Goal: Book appointment/travel/reservation

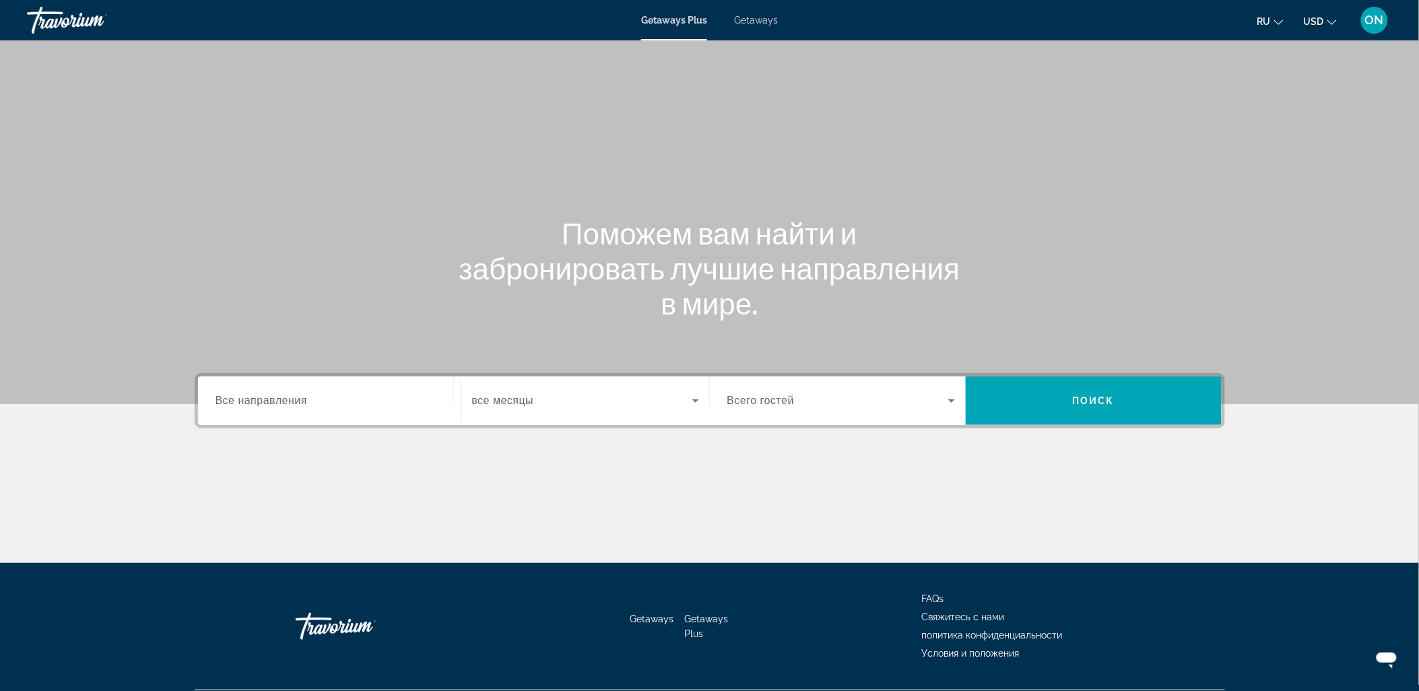
click at [763, 21] on span "Getaways" at bounding box center [756, 20] width 44 height 11
click at [261, 404] on span "Все направления" at bounding box center [261, 400] width 92 height 11
click at [261, 404] on input "Destination Все направления" at bounding box center [329, 401] width 228 height 16
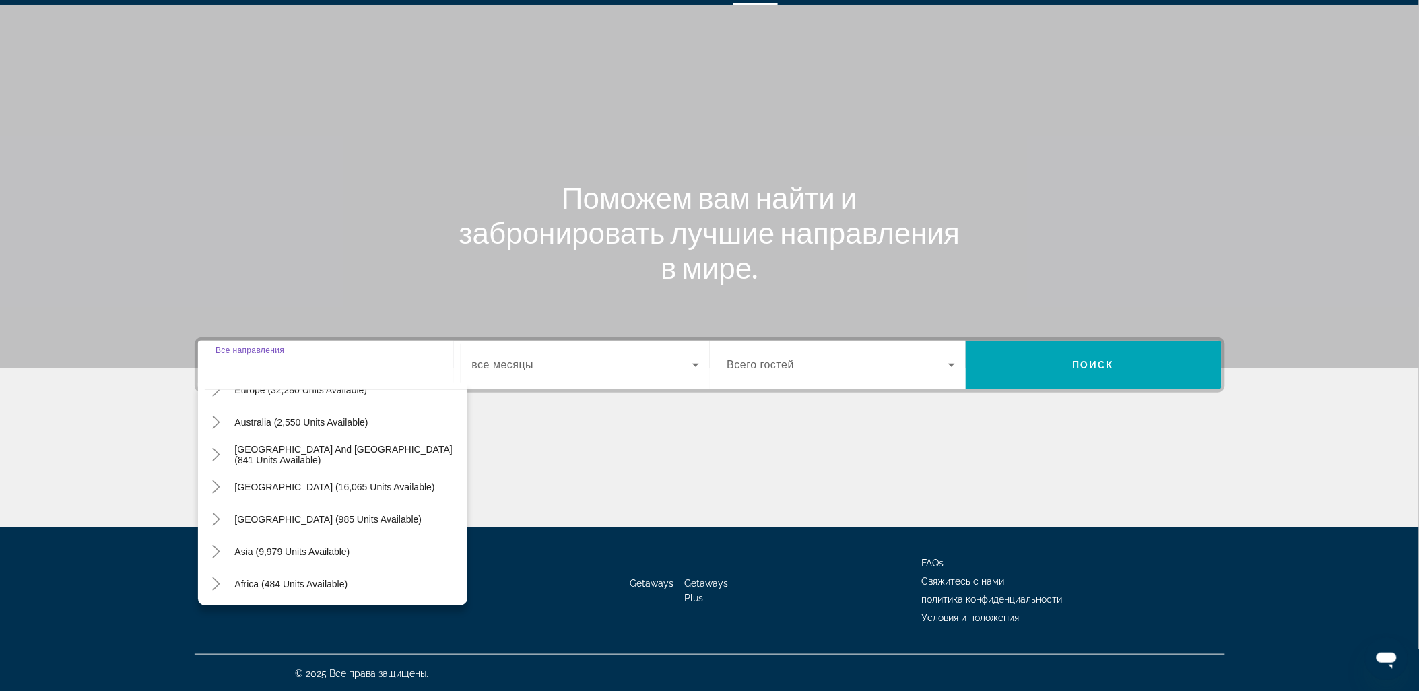
scroll to position [217, 0]
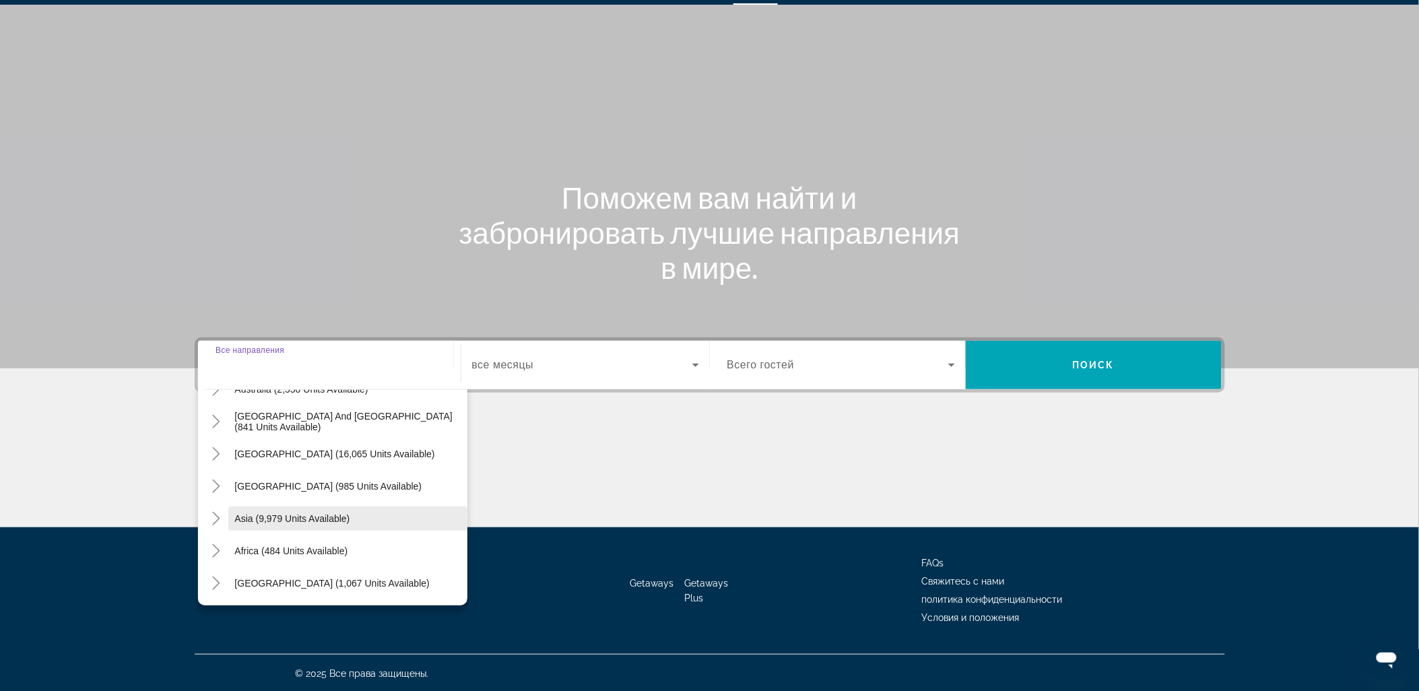
click at [272, 514] on span "Asia (9,979 units available)" at bounding box center [292, 518] width 115 height 11
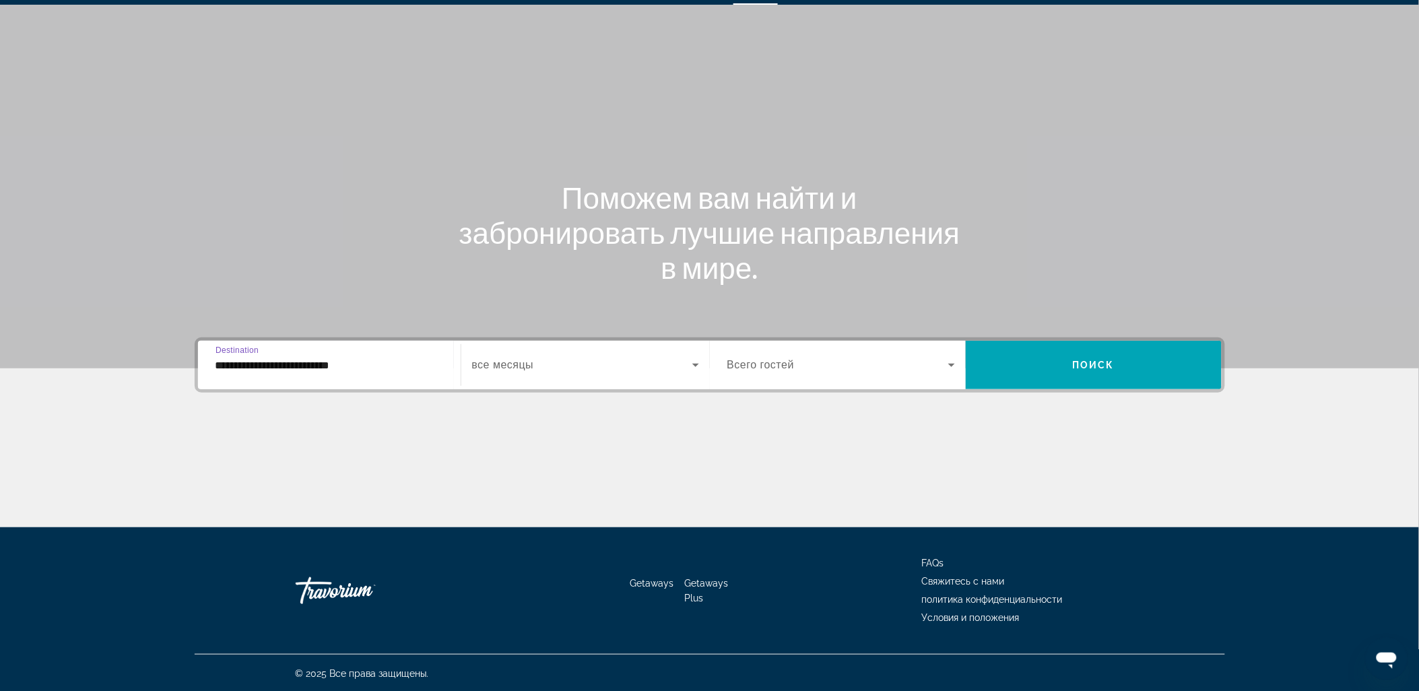
click at [288, 362] on input "**********" at bounding box center [329, 365] width 228 height 16
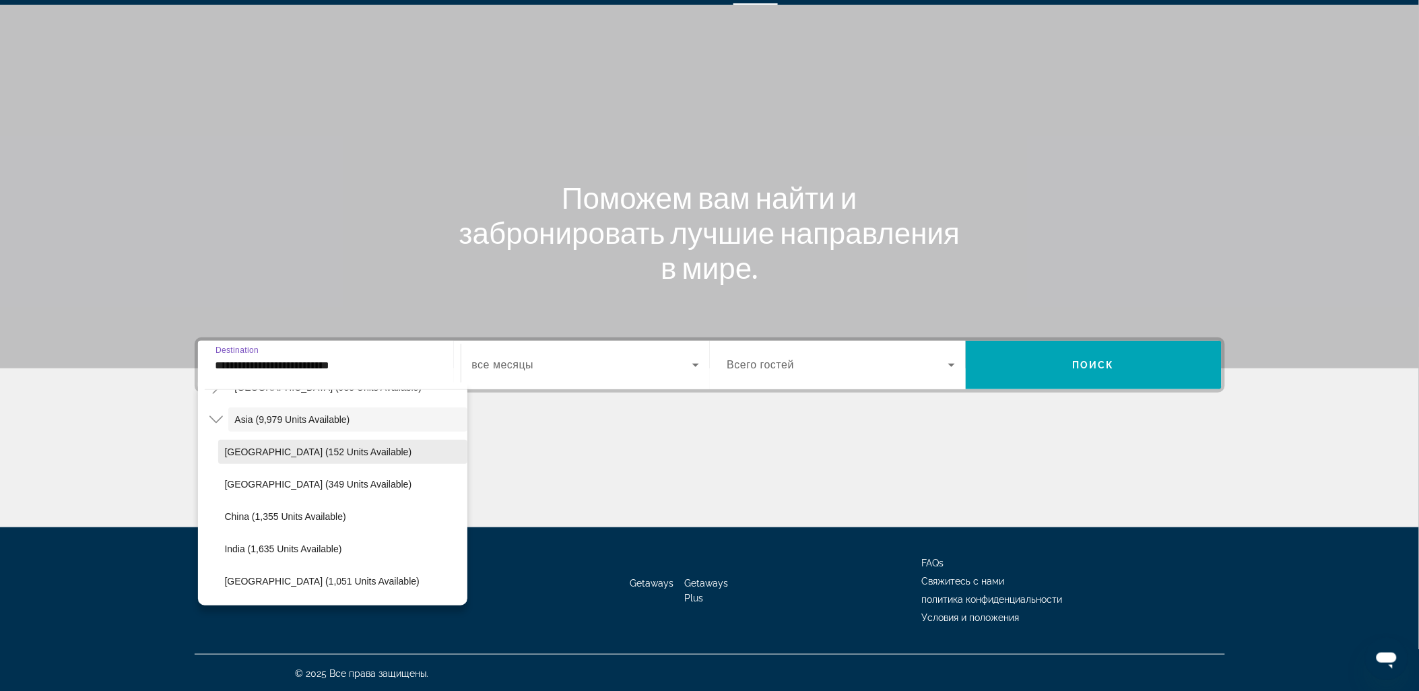
scroll to position [241, 0]
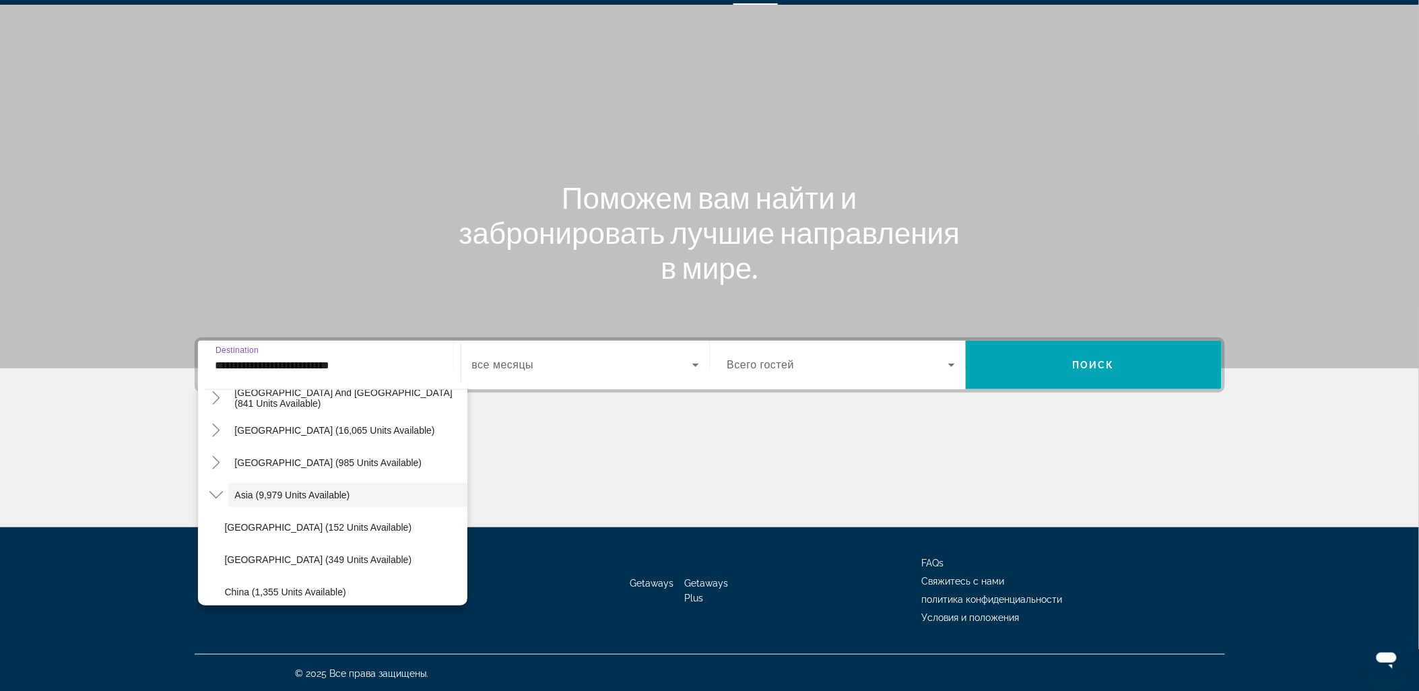
click at [296, 460] on span "[GEOGRAPHIC_DATA] (985 units available)" at bounding box center [328, 462] width 187 height 11
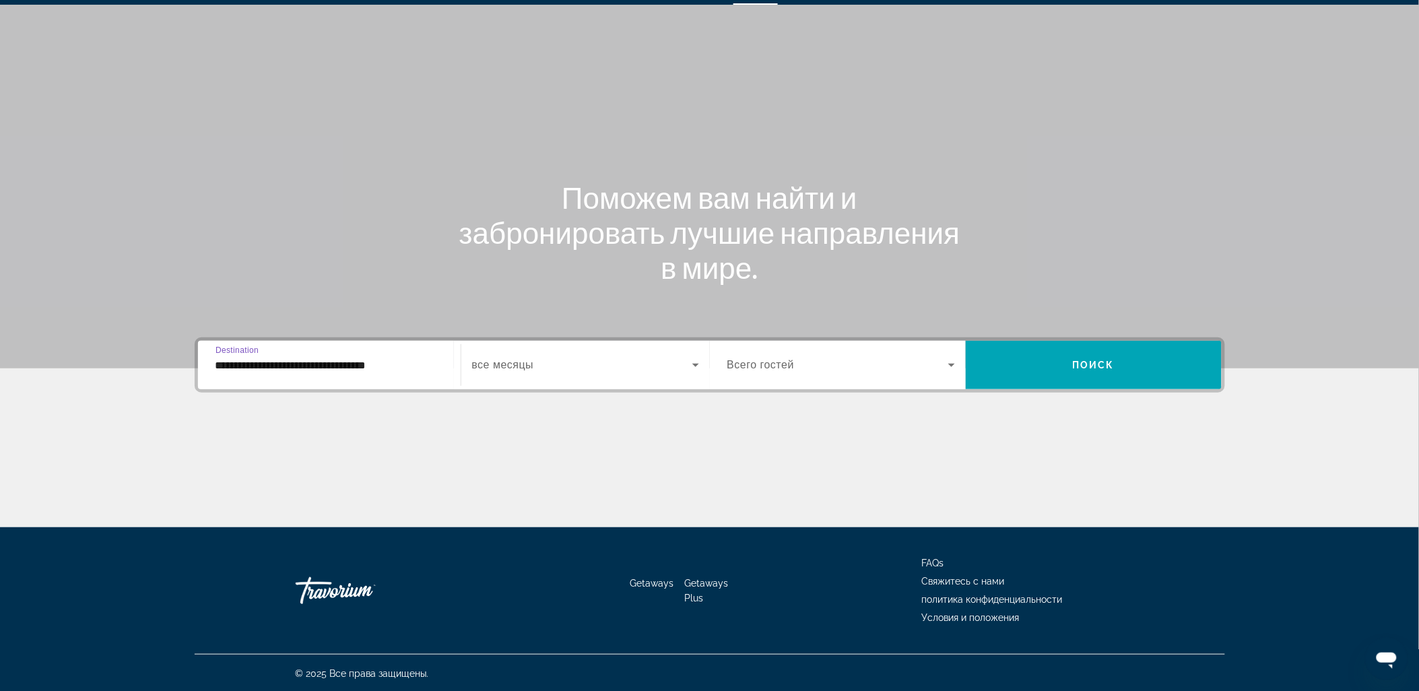
click at [315, 364] on input "**********" at bounding box center [329, 365] width 228 height 16
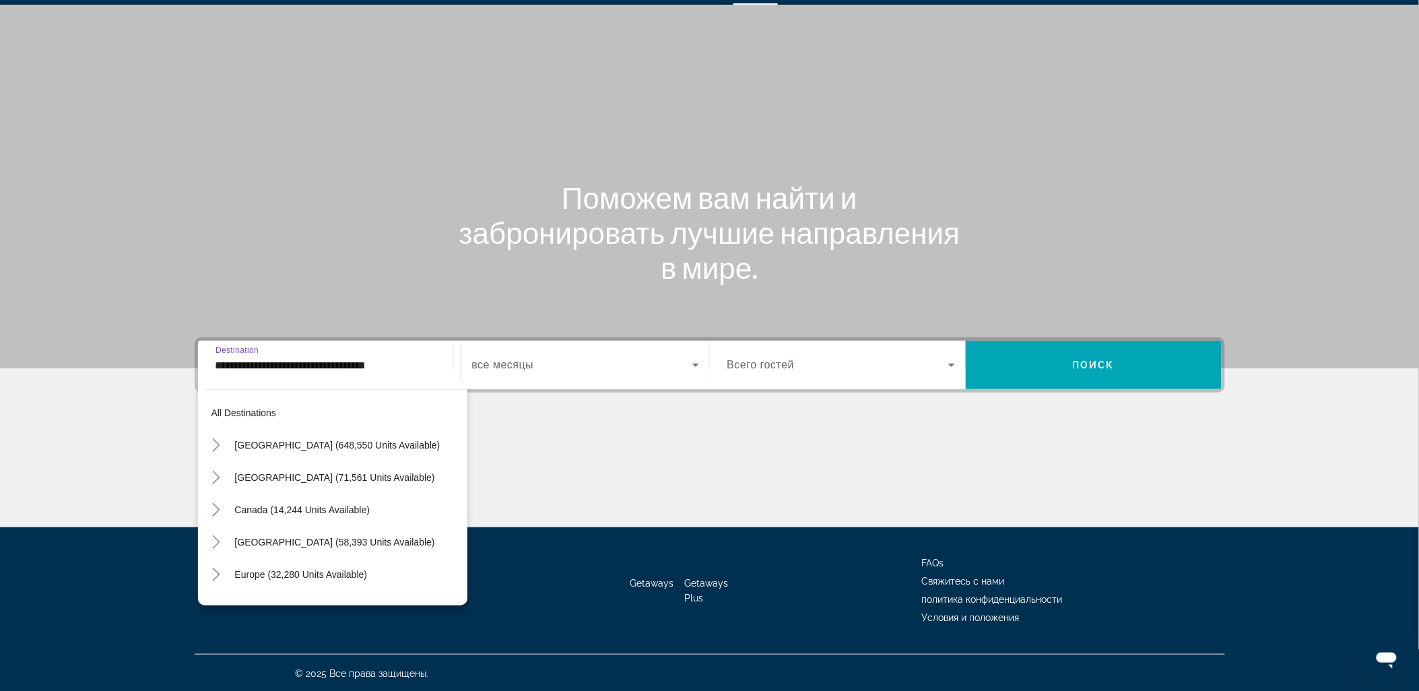
scroll to position [209, 0]
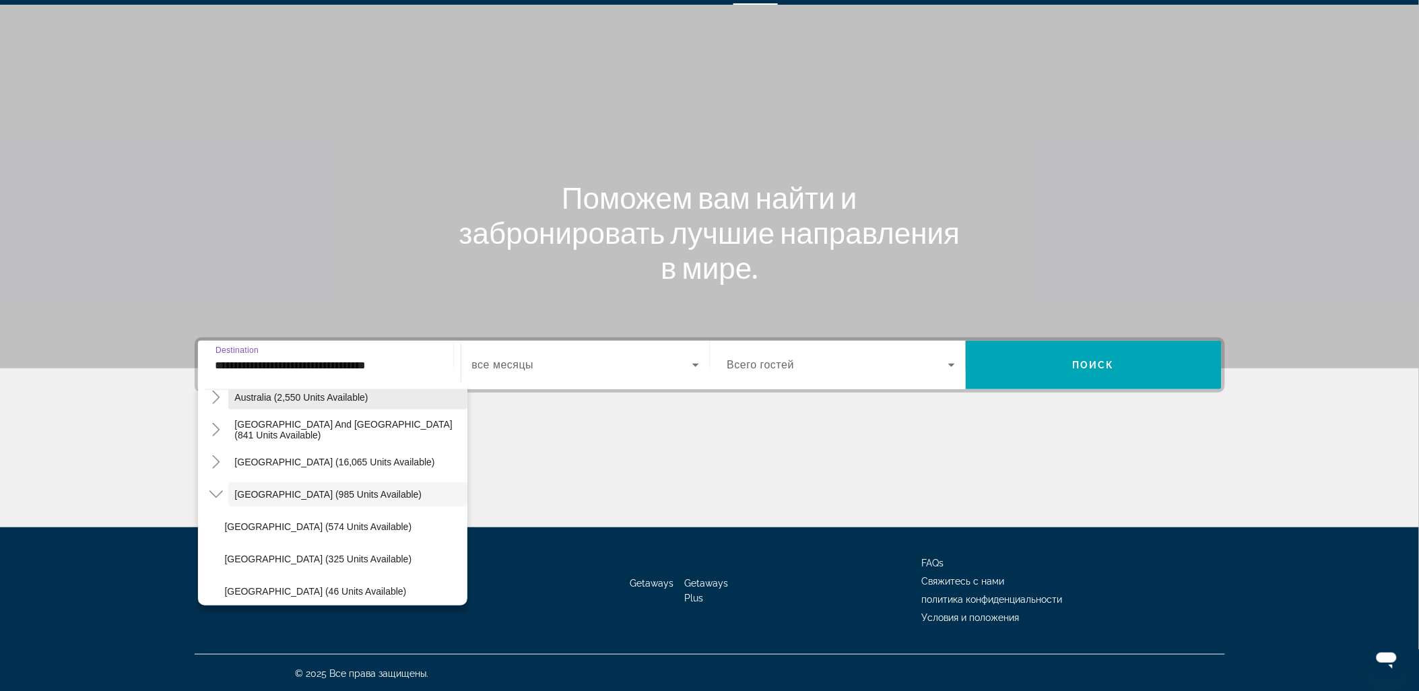
click at [271, 401] on span "Australia (2,550 units available)" at bounding box center [301, 397] width 133 height 11
type input "**********"
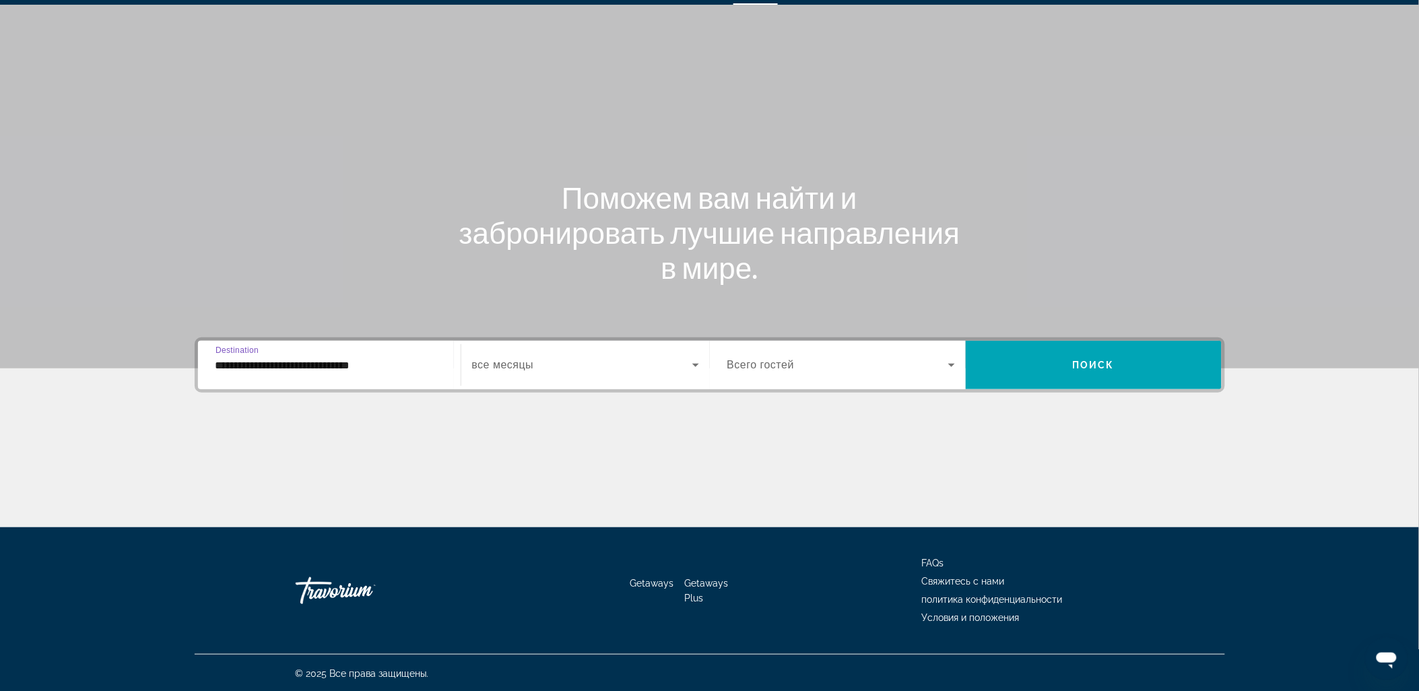
scroll to position [0, 0]
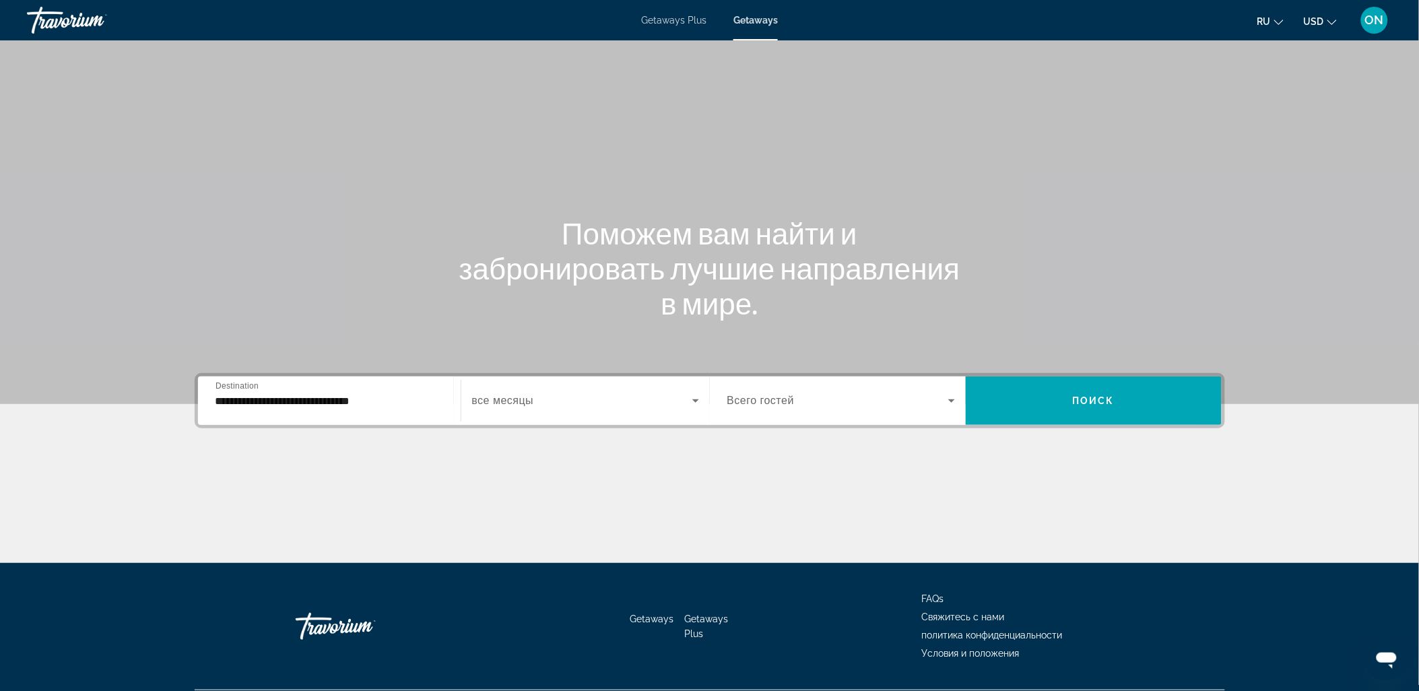
click at [294, 407] on div "**********" at bounding box center [329, 401] width 228 height 38
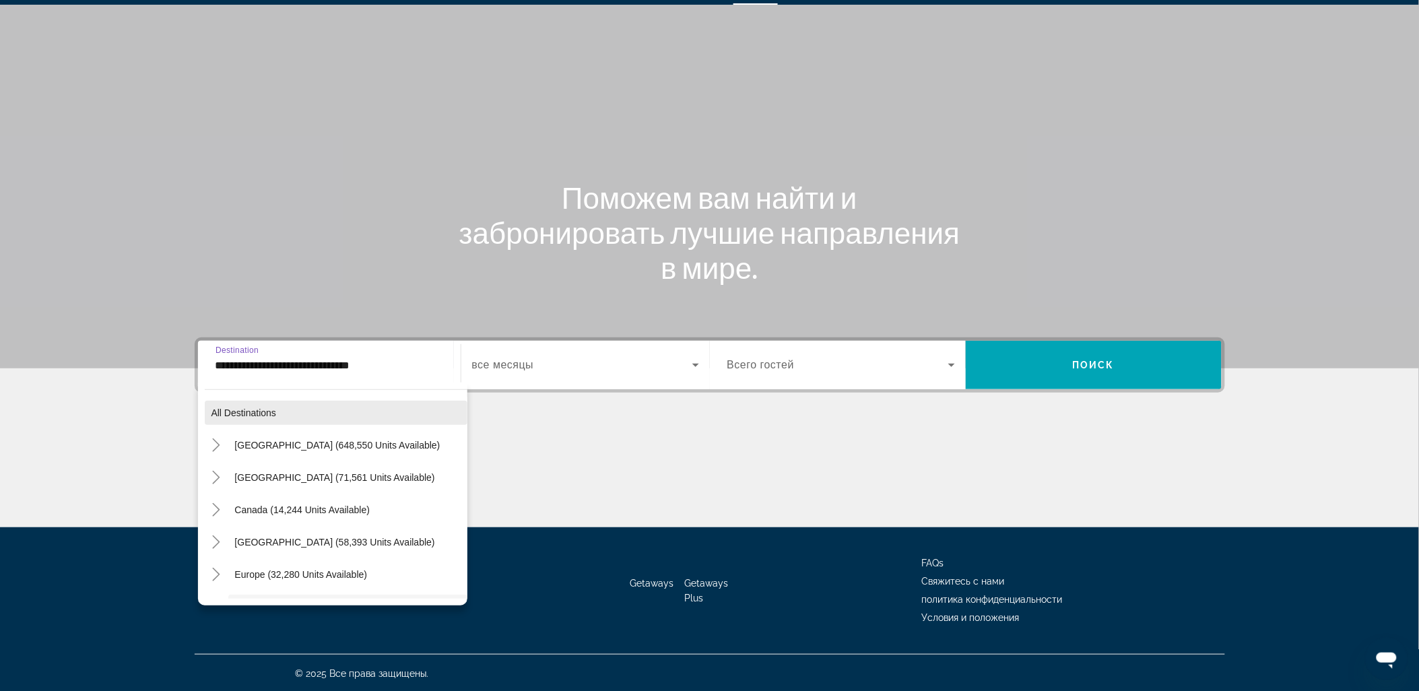
click at [242, 411] on span "All destinations" at bounding box center [243, 412] width 65 height 11
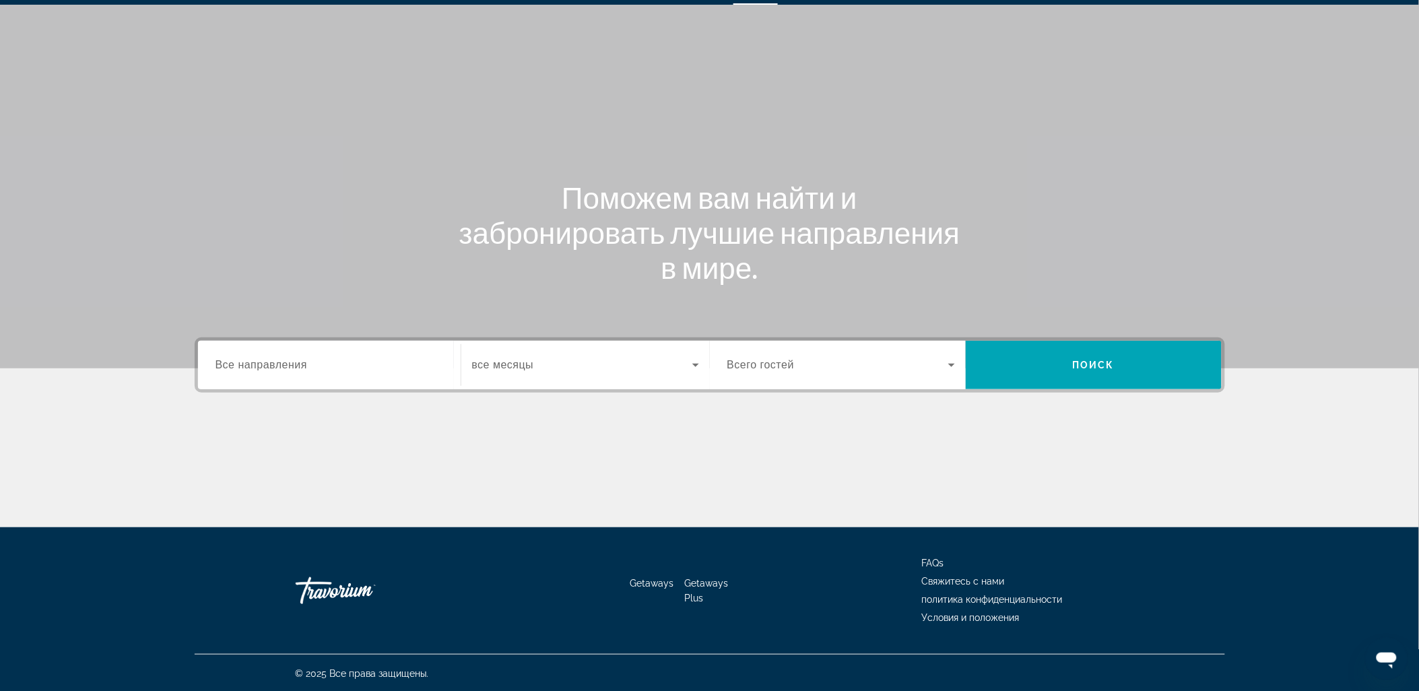
click at [265, 362] on span "Все направления" at bounding box center [261, 364] width 92 height 11
click at [265, 362] on input "Destination Все направления" at bounding box center [329, 365] width 228 height 16
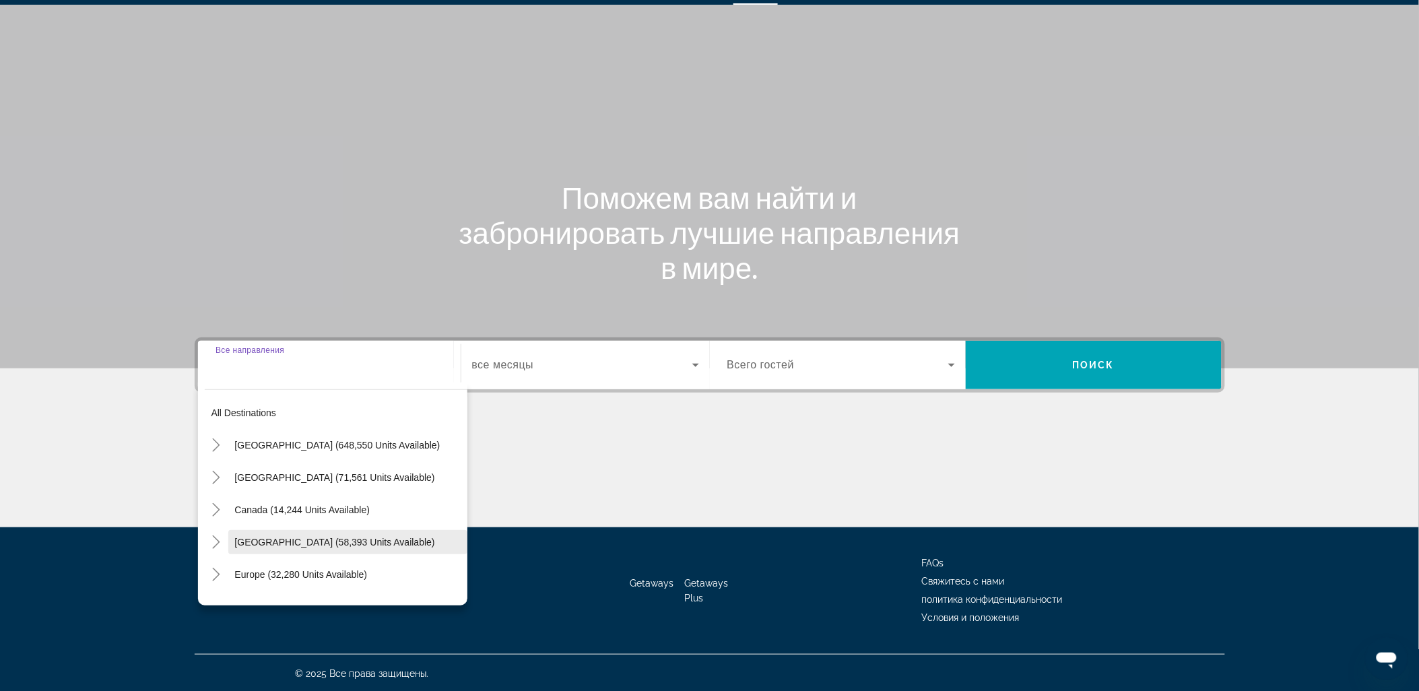
click at [294, 537] on span "Caribbean & Atlantic Islands (58,393 units available)" at bounding box center [335, 542] width 200 height 11
type input "**********"
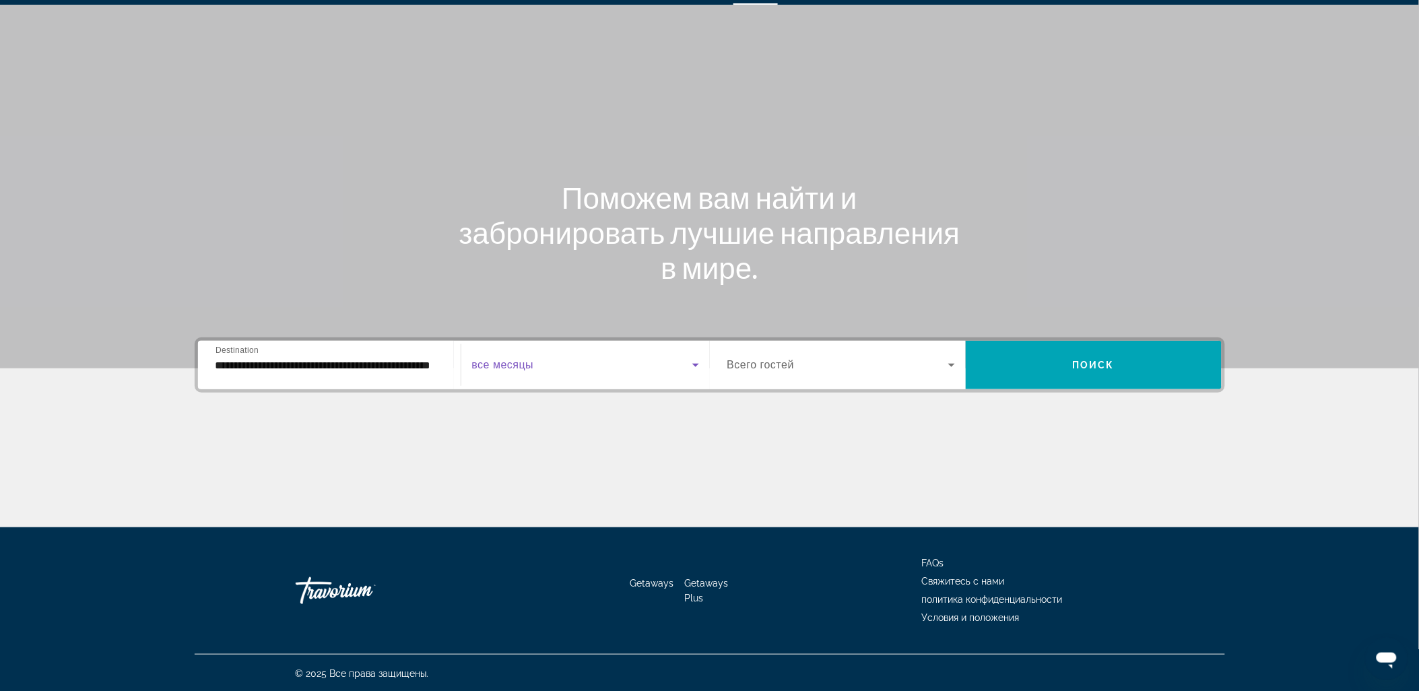
click at [544, 364] on span "Search widget" at bounding box center [582, 365] width 220 height 16
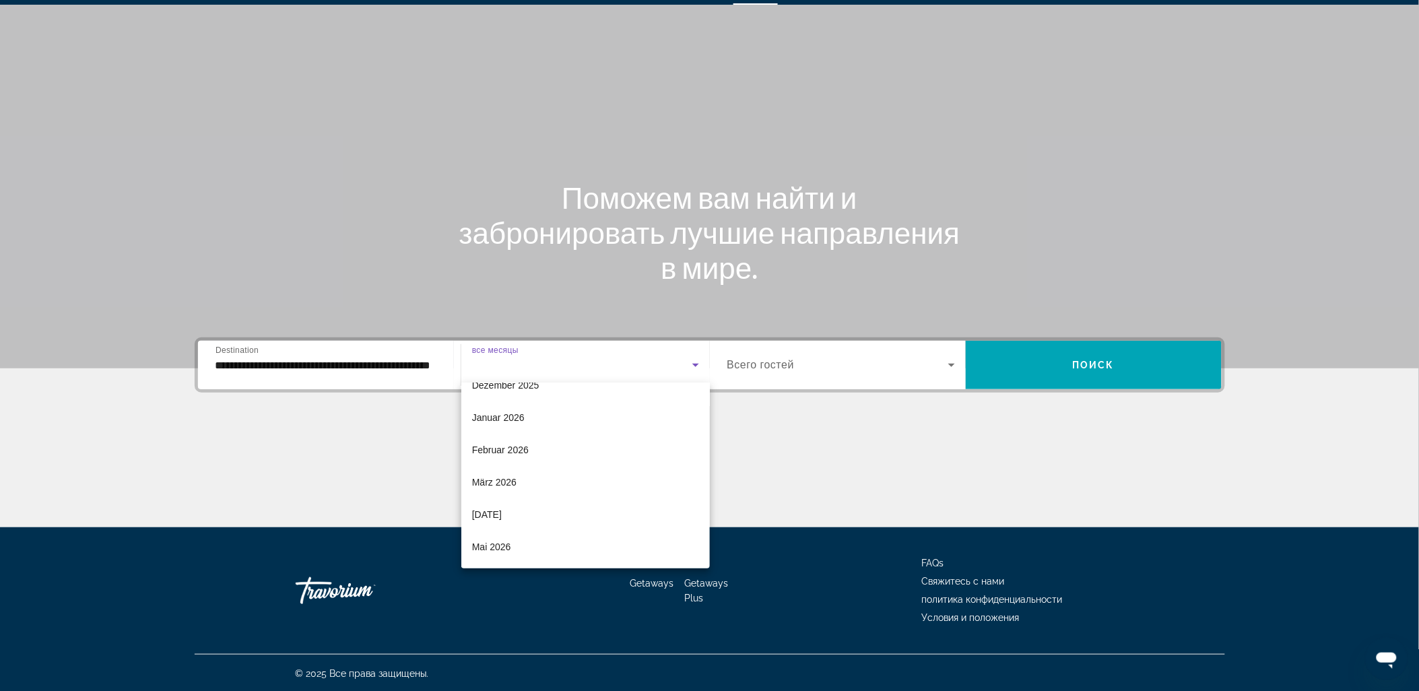
scroll to position [149, 0]
click at [530, 478] on mat-option "März 2026" at bounding box center [585, 481] width 248 height 32
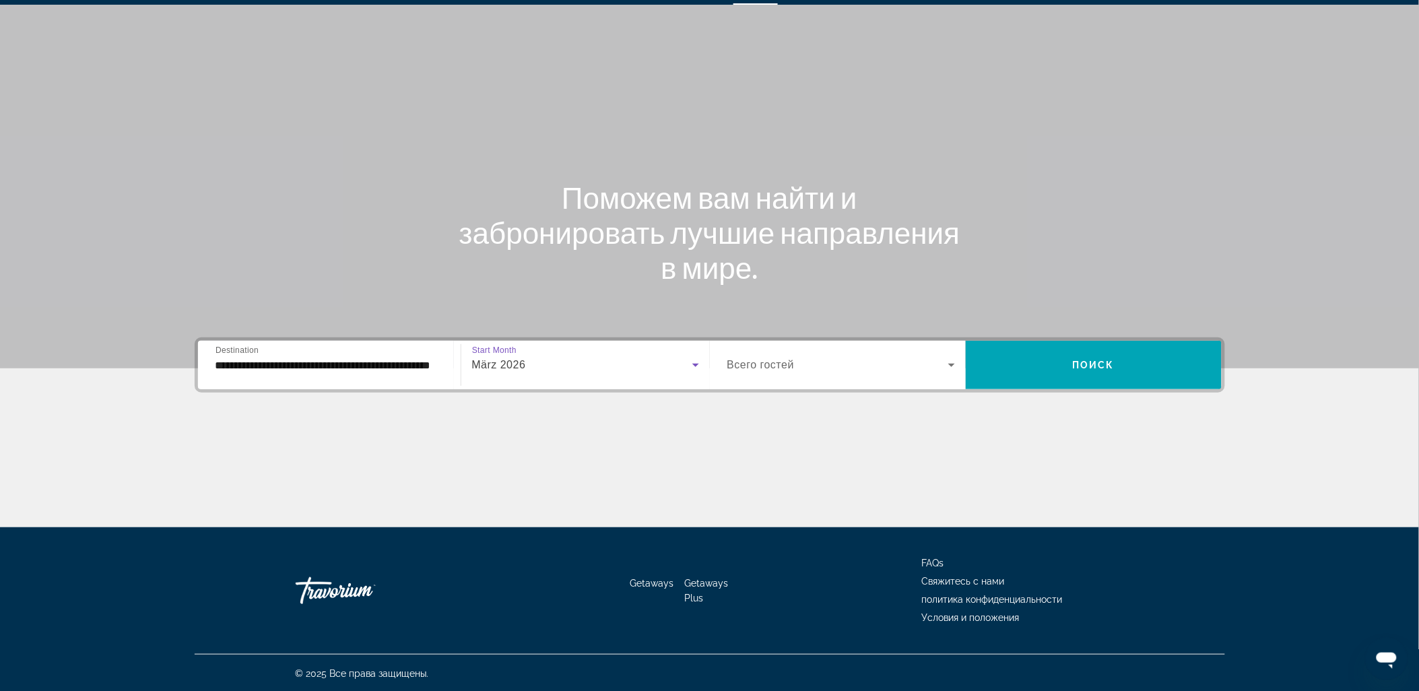
click at [871, 376] on div "Search widget" at bounding box center [841, 365] width 228 height 38
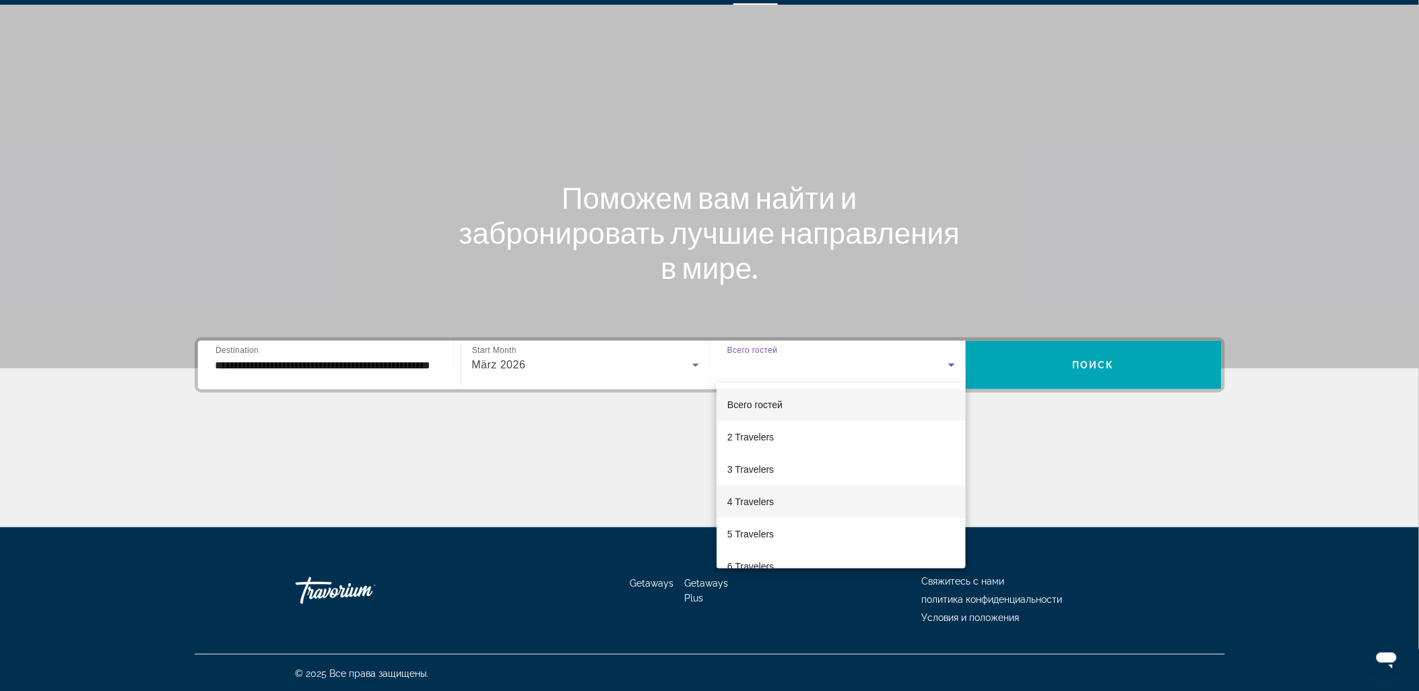
click at [768, 495] on span "4 Travelers" at bounding box center [750, 501] width 46 height 16
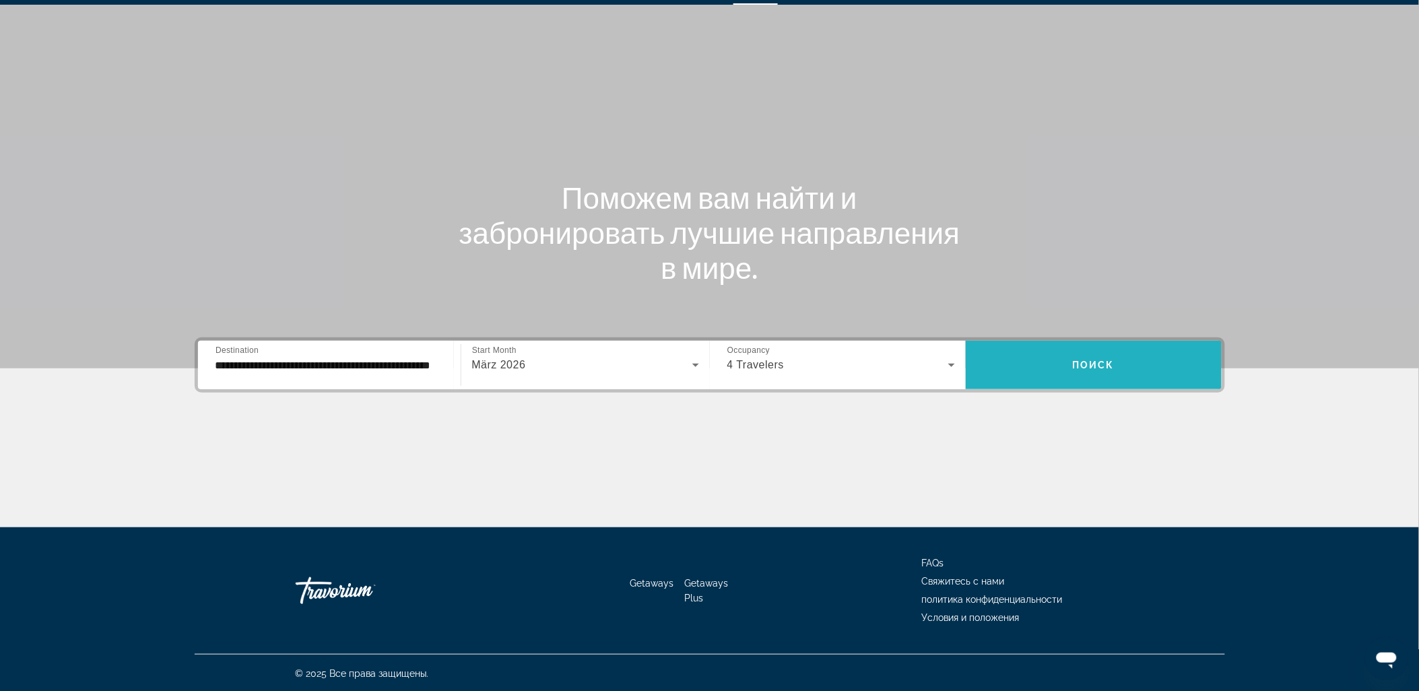
click at [1093, 349] on span "Search widget" at bounding box center [1093, 365] width 256 height 32
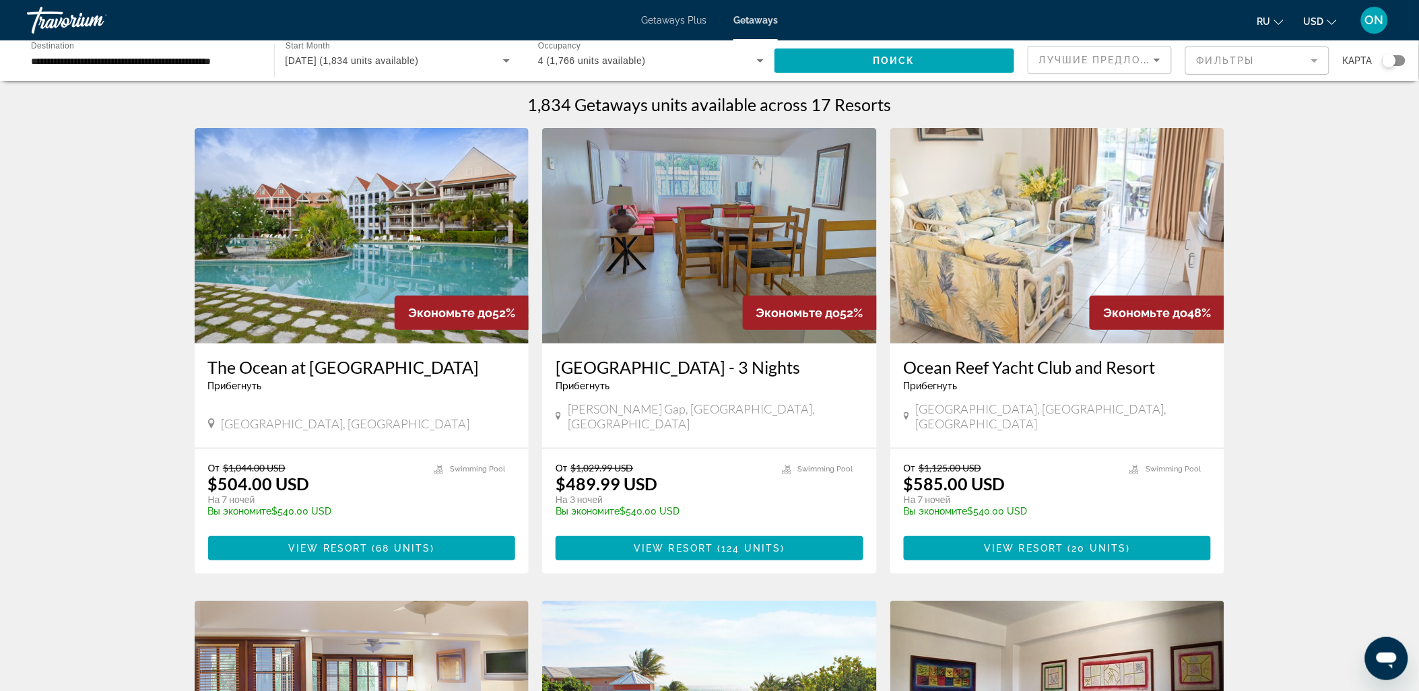
drag, startPoint x: 1394, startPoint y: 57, endPoint x: 1401, endPoint y: 57, distance: 7.4
click at [1395, 57] on div "Search widget" at bounding box center [1388, 60] width 13 height 13
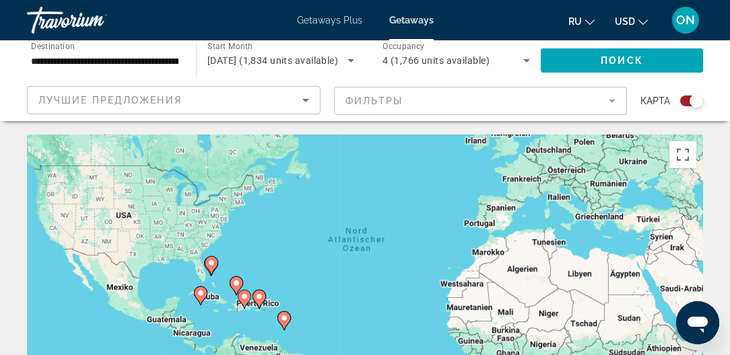
drag, startPoint x: 276, startPoint y: 227, endPoint x: 306, endPoint y: 168, distance: 66.5
click at [306, 168] on div "Um den Modus zum Ziehen mit der Tastatur zu aktivieren, drückst du Alt + Eingab…" at bounding box center [365, 337] width 676 height 404
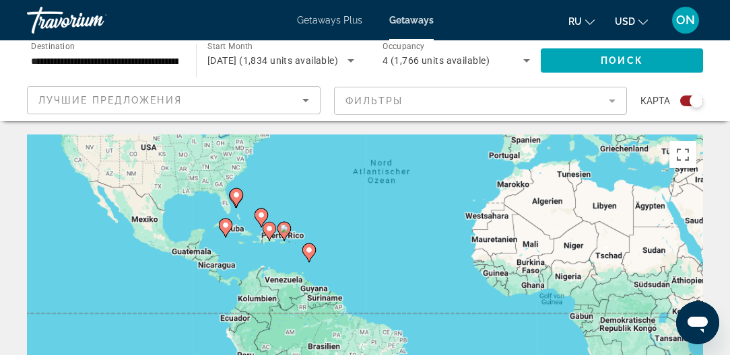
drag, startPoint x: 300, startPoint y: 230, endPoint x: 313, endPoint y: 175, distance: 56.2
click at [312, 175] on div "Um den Modus zum Ziehen mit der Tastatur zu aktivieren, drückst du Alt + Eingab…" at bounding box center [365, 337] width 676 height 404
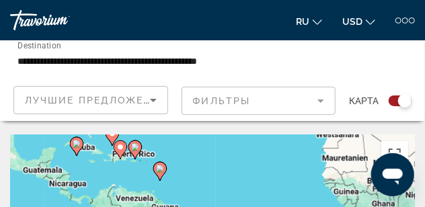
drag, startPoint x: 211, startPoint y: 85, endPoint x: 219, endPoint y: 76, distance: 11.9
click at [215, 79] on div "**********" at bounding box center [212, 80] width 425 height 81
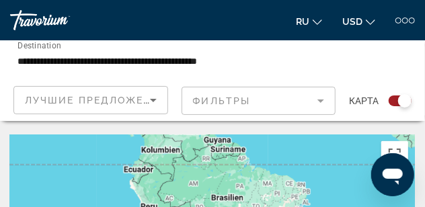
drag, startPoint x: 170, startPoint y: 187, endPoint x: 224, endPoint y: 116, distance: 89.3
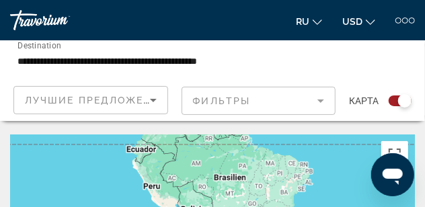
drag, startPoint x: 195, startPoint y: 178, endPoint x: 202, endPoint y: 127, distance: 50.9
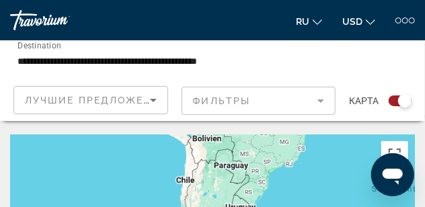
click at [340, 72] on div "Occupancy Всего гостей 4 (1,766 units available) Поиск" at bounding box center [349, 60] width 137 height 40
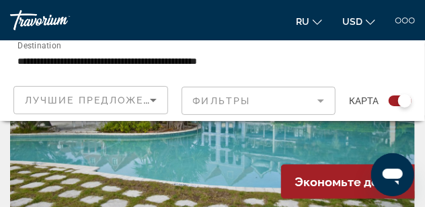
scroll to position [448, 0]
click at [332, 149] on img "Main content" at bounding box center [212, 104] width 405 height 215
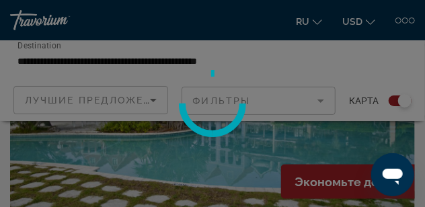
click at [333, 148] on div at bounding box center [212, 103] width 425 height 207
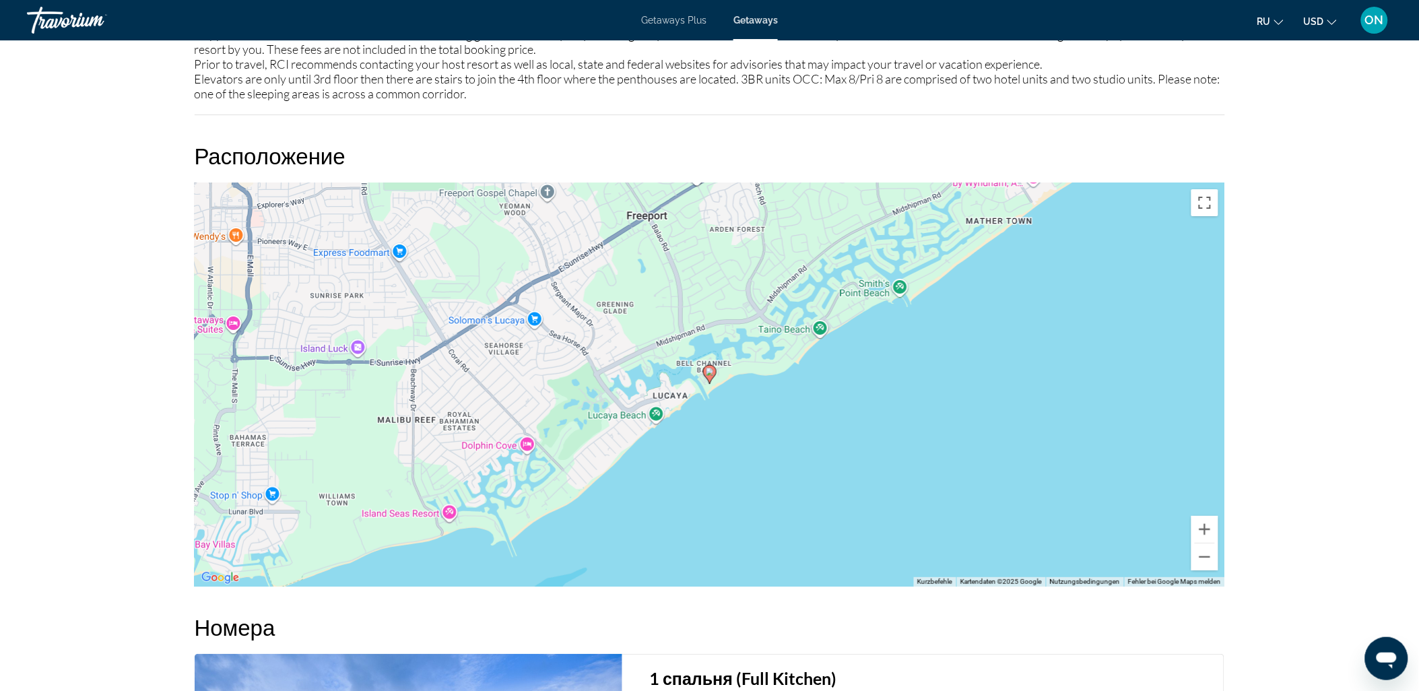
scroll to position [1795, 0]
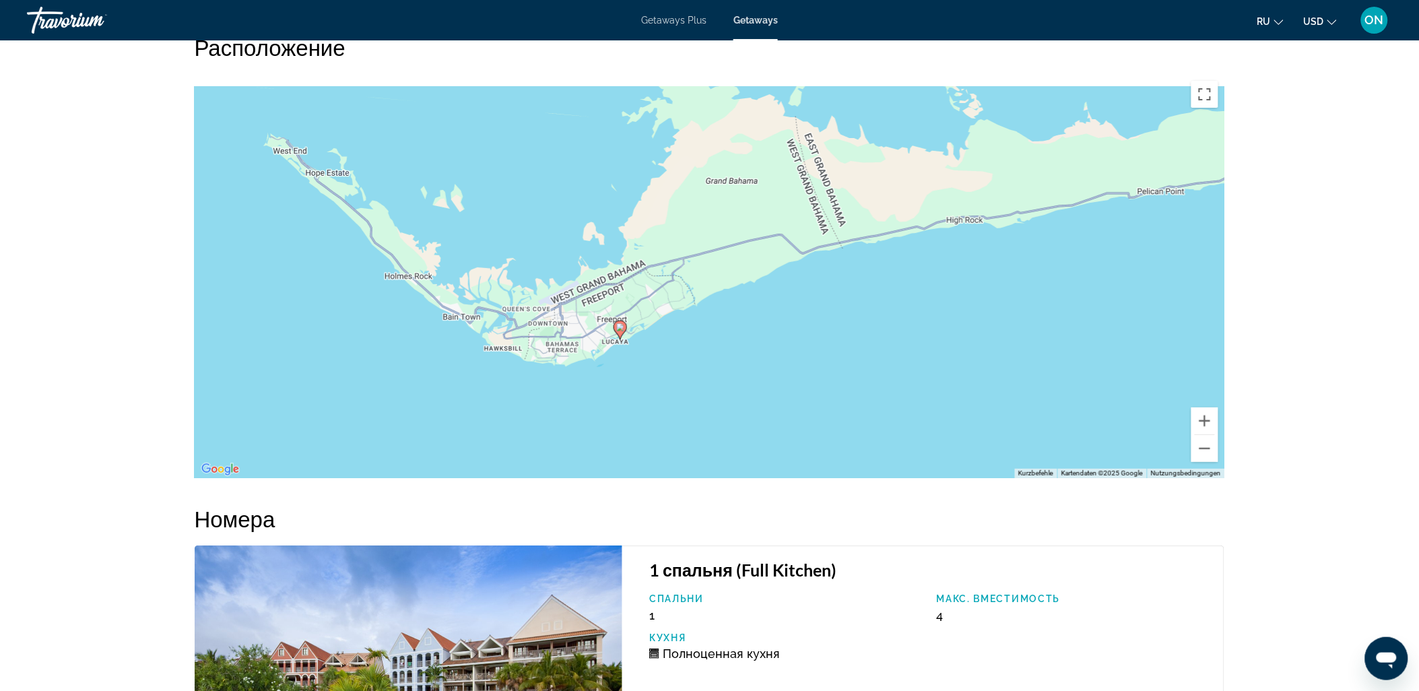
drag, startPoint x: 798, startPoint y: 217, endPoint x: 806, endPoint y: 319, distance: 102.7
click at [806, 319] on div "Um den Modus zum Ziehen mit der Tastatur zu aktivieren, drückst du Alt + Eingab…" at bounding box center [710, 276] width 1030 height 404
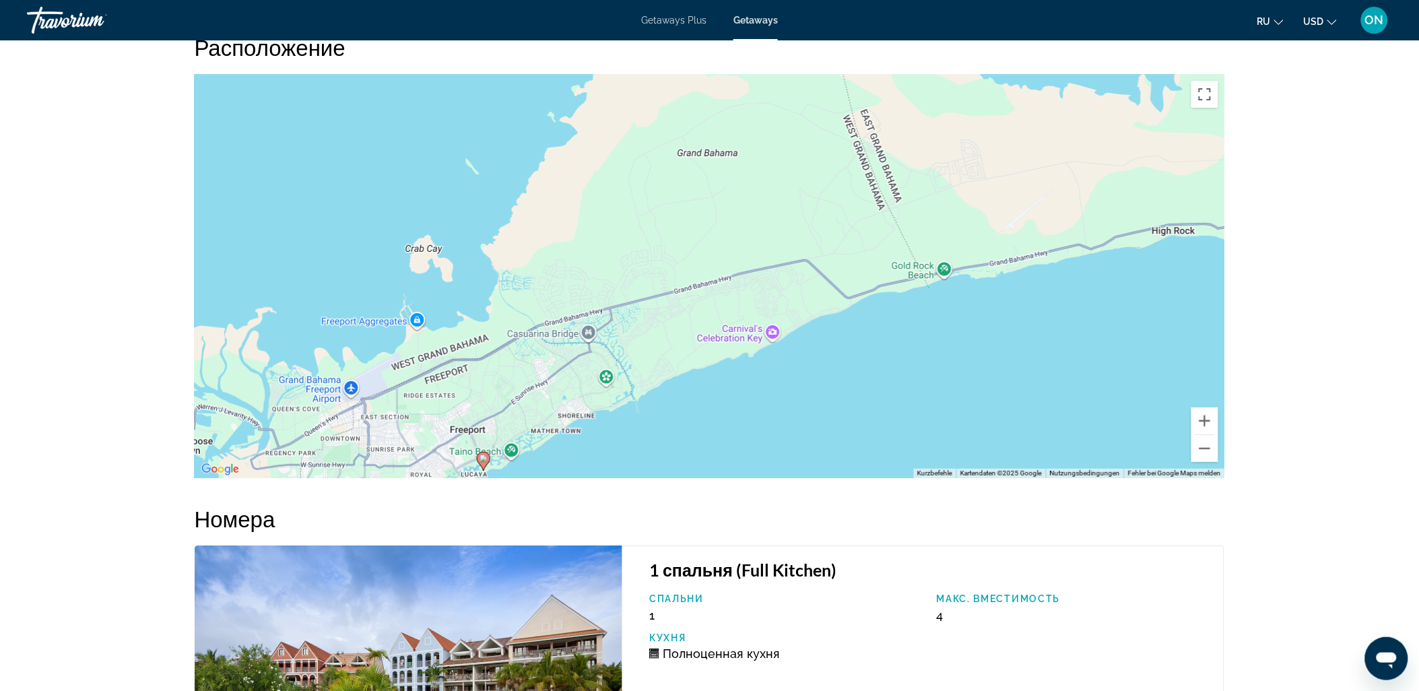
drag, startPoint x: 786, startPoint y: 230, endPoint x: 819, endPoint y: 194, distance: 48.6
click at [818, 194] on div "Um den Modus zum Ziehen mit der Tastatur zu aktivieren, drückst du Alt + Eingab…" at bounding box center [710, 276] width 1030 height 404
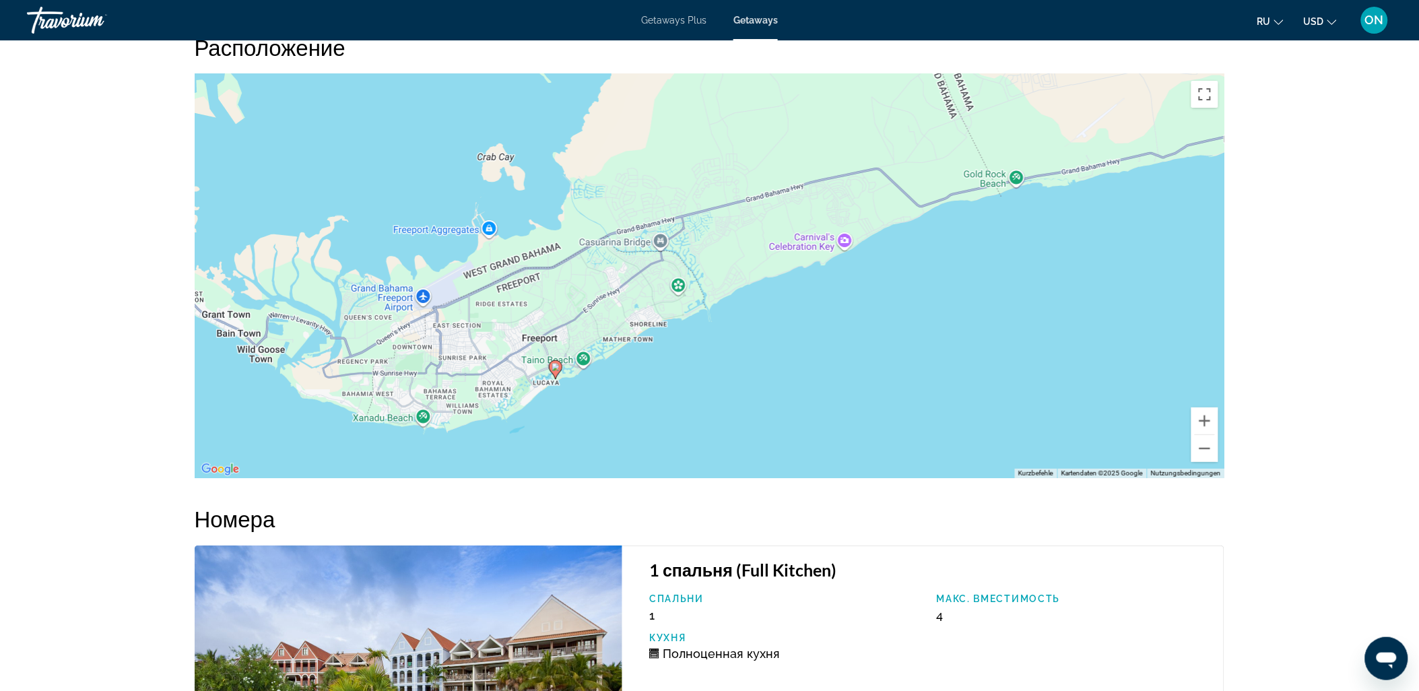
click at [866, 199] on div "Um den Modus zum Ziehen mit der Tastatur zu aktivieren, drückst du Alt + Eingab…" at bounding box center [710, 276] width 1030 height 404
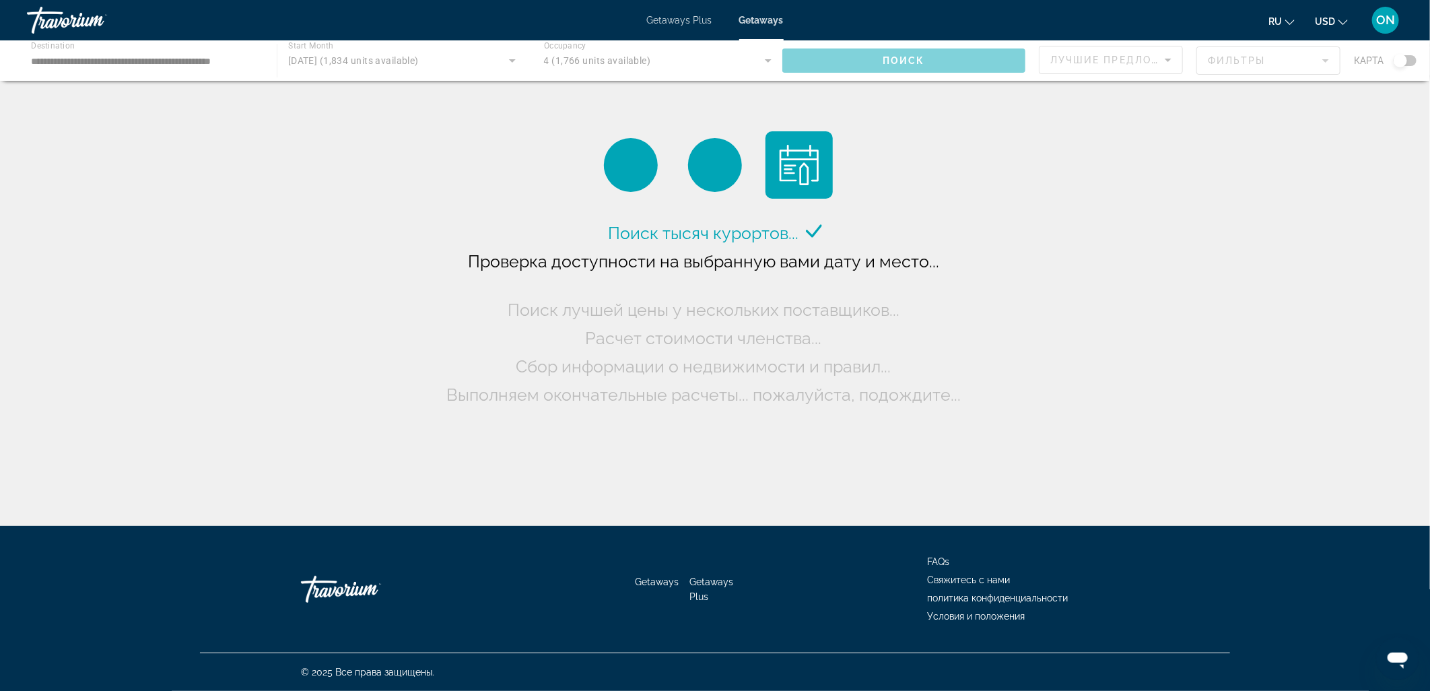
click at [178, 62] on div "Main content" at bounding box center [715, 60] width 1430 height 40
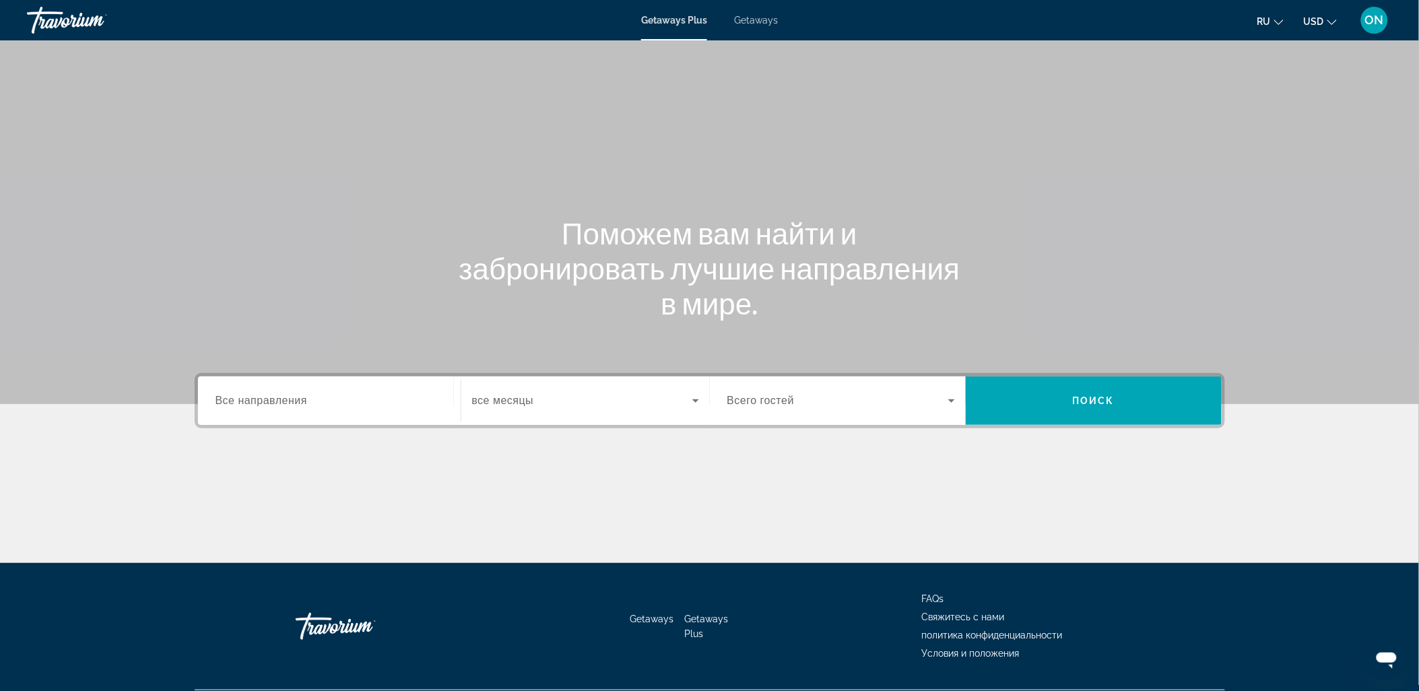
click at [271, 391] on div "Search widget" at bounding box center [329, 401] width 228 height 38
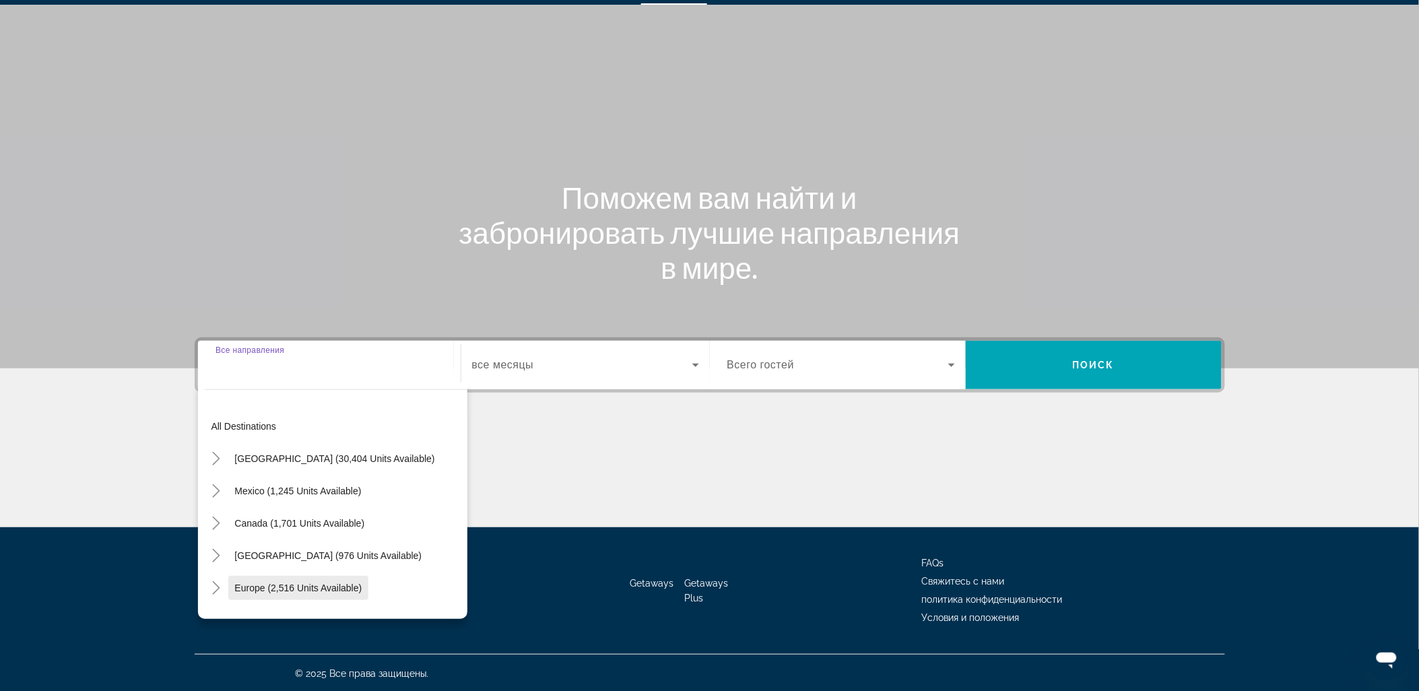
click at [279, 591] on span "Europe (2,516 units available)" at bounding box center [298, 587] width 127 height 11
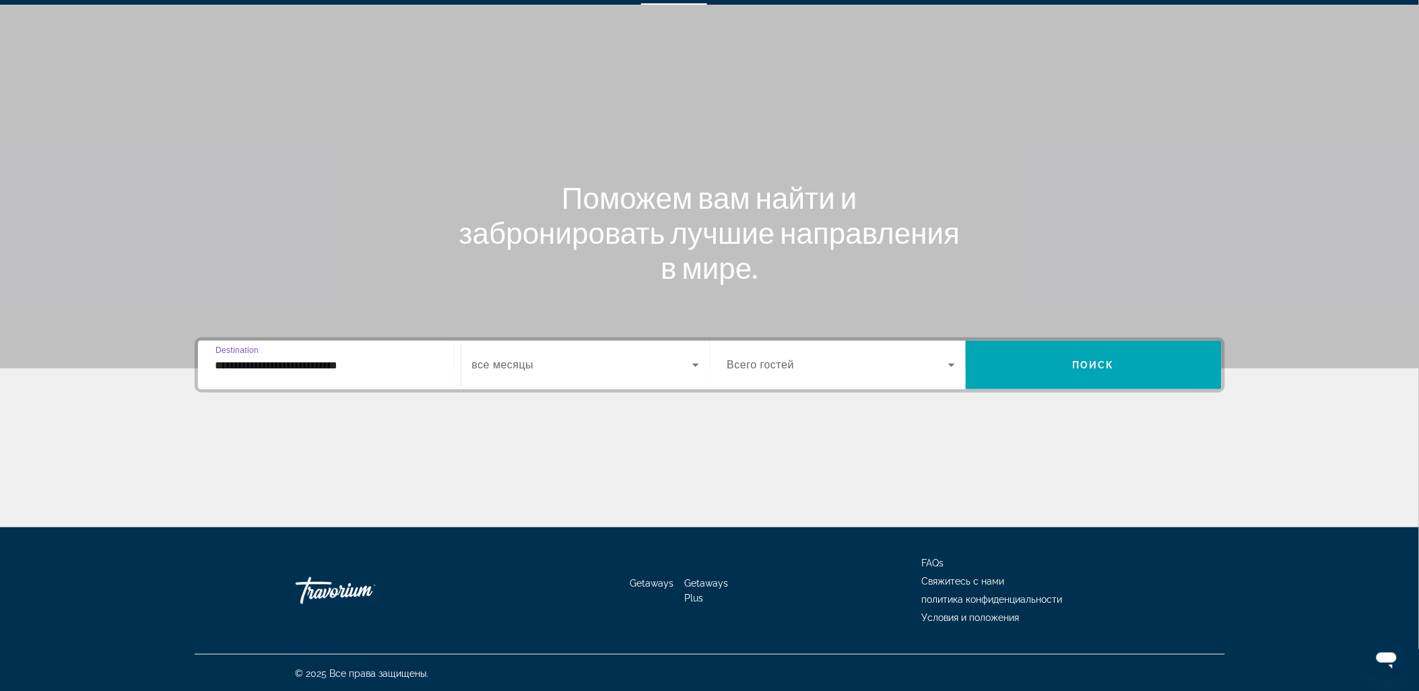
click at [335, 368] on input "**********" at bounding box center [329, 365] width 228 height 16
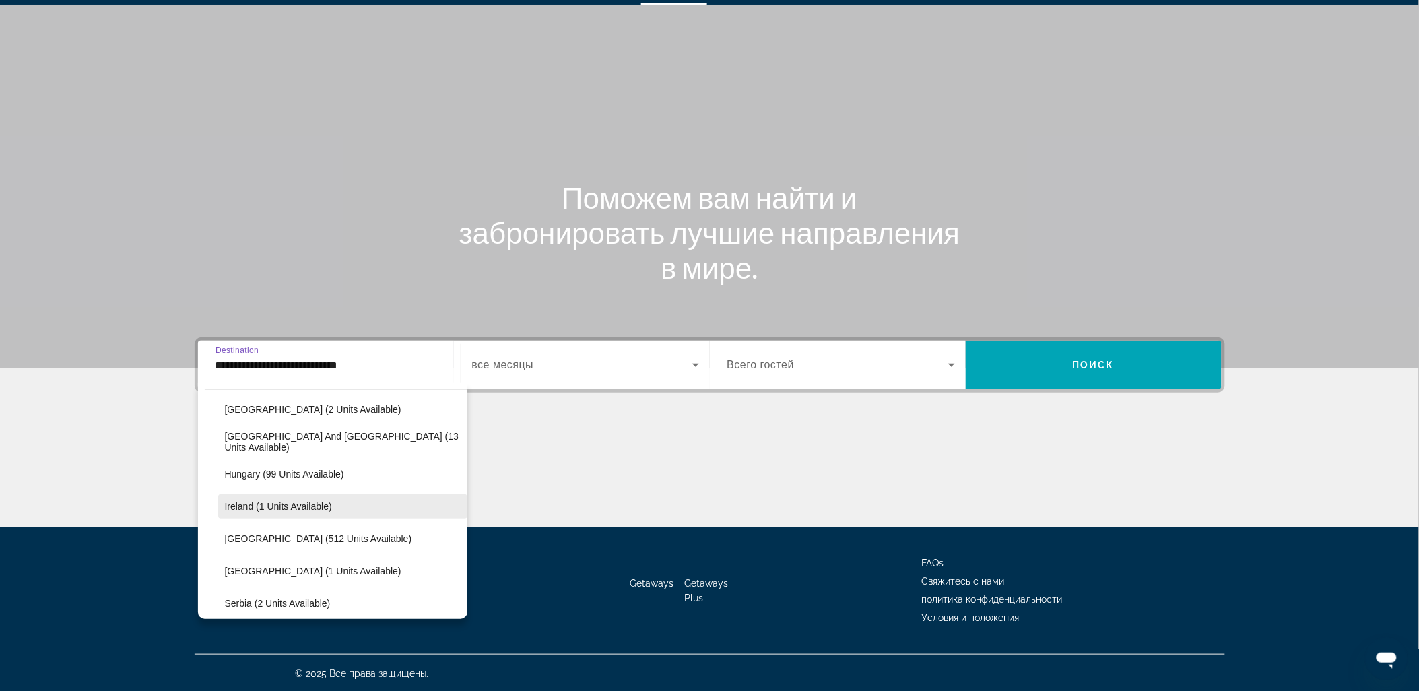
scroll to position [379, 0]
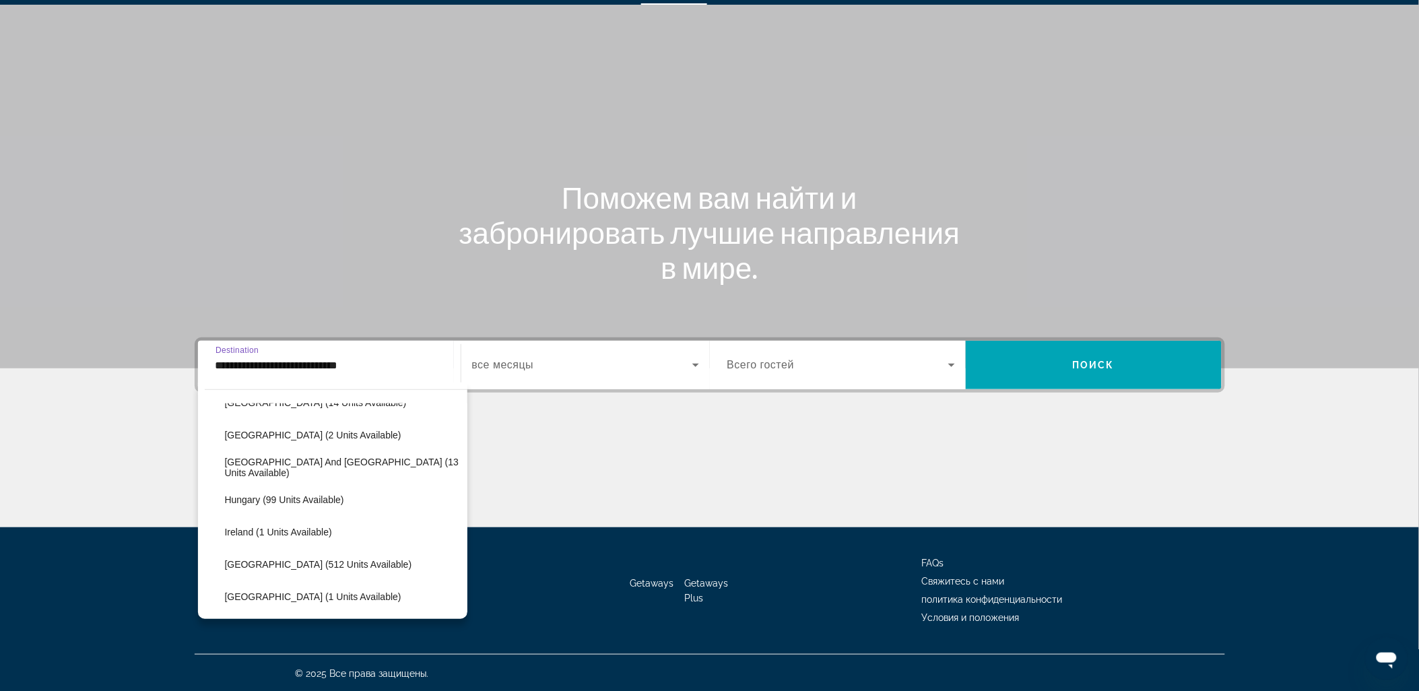
click at [254, 467] on span "[GEOGRAPHIC_DATA] and [GEOGRAPHIC_DATA] (13 units available)" at bounding box center [343, 467] width 236 height 22
type input "**********"
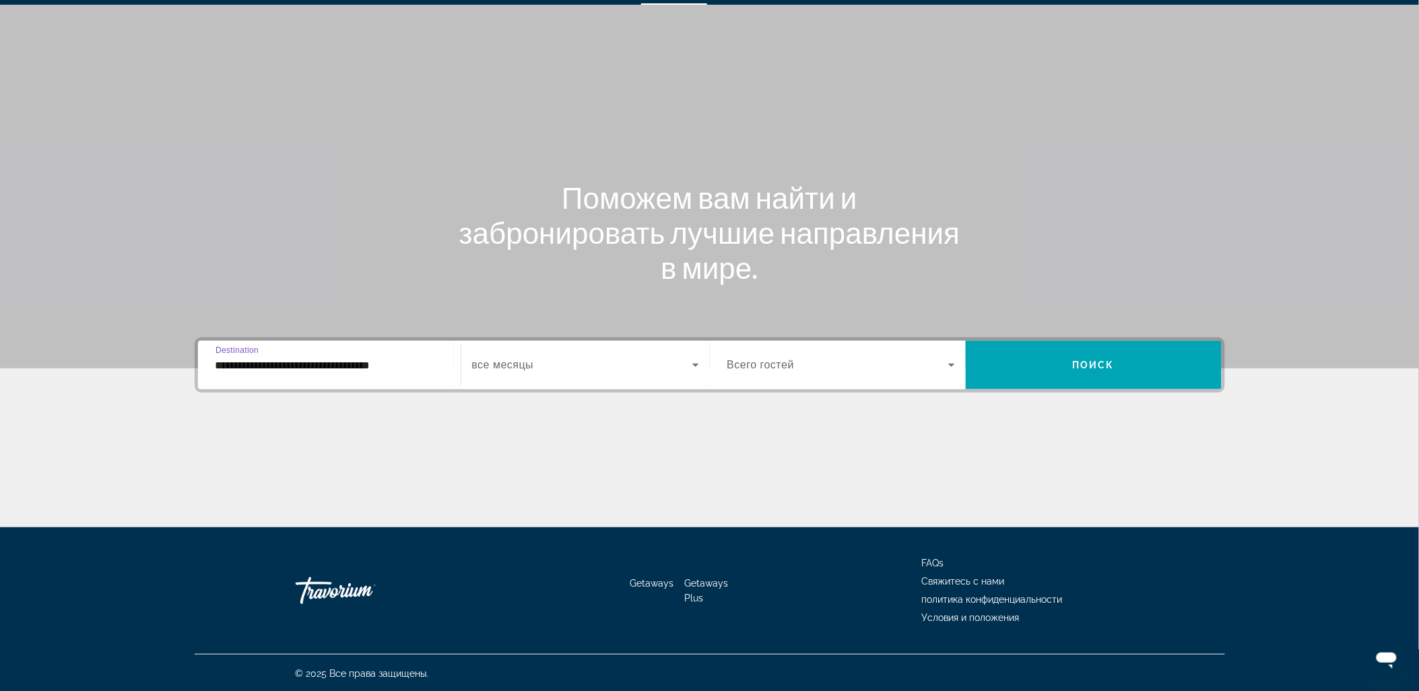
click at [550, 372] on div "Search widget" at bounding box center [585, 365] width 227 height 38
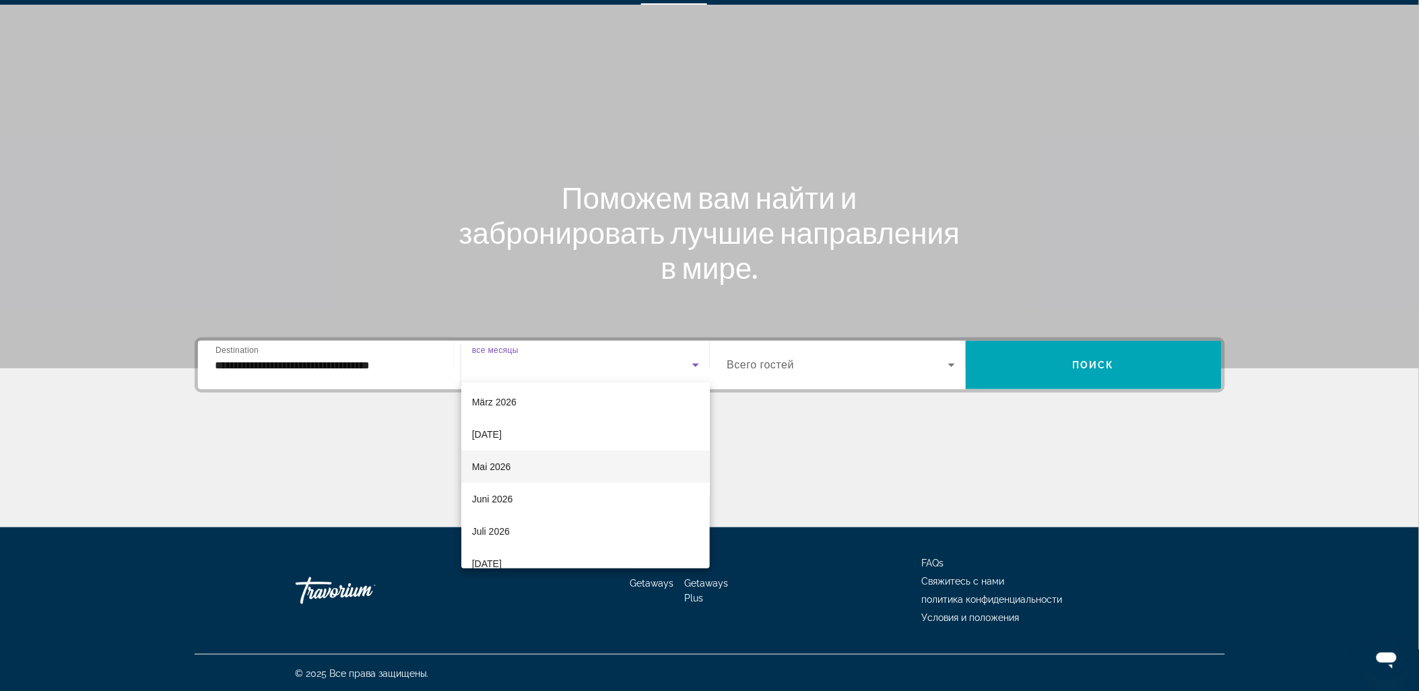
scroll to position [203, 0]
click at [547, 460] on mat-option "[DATE]" at bounding box center [585, 460] width 248 height 32
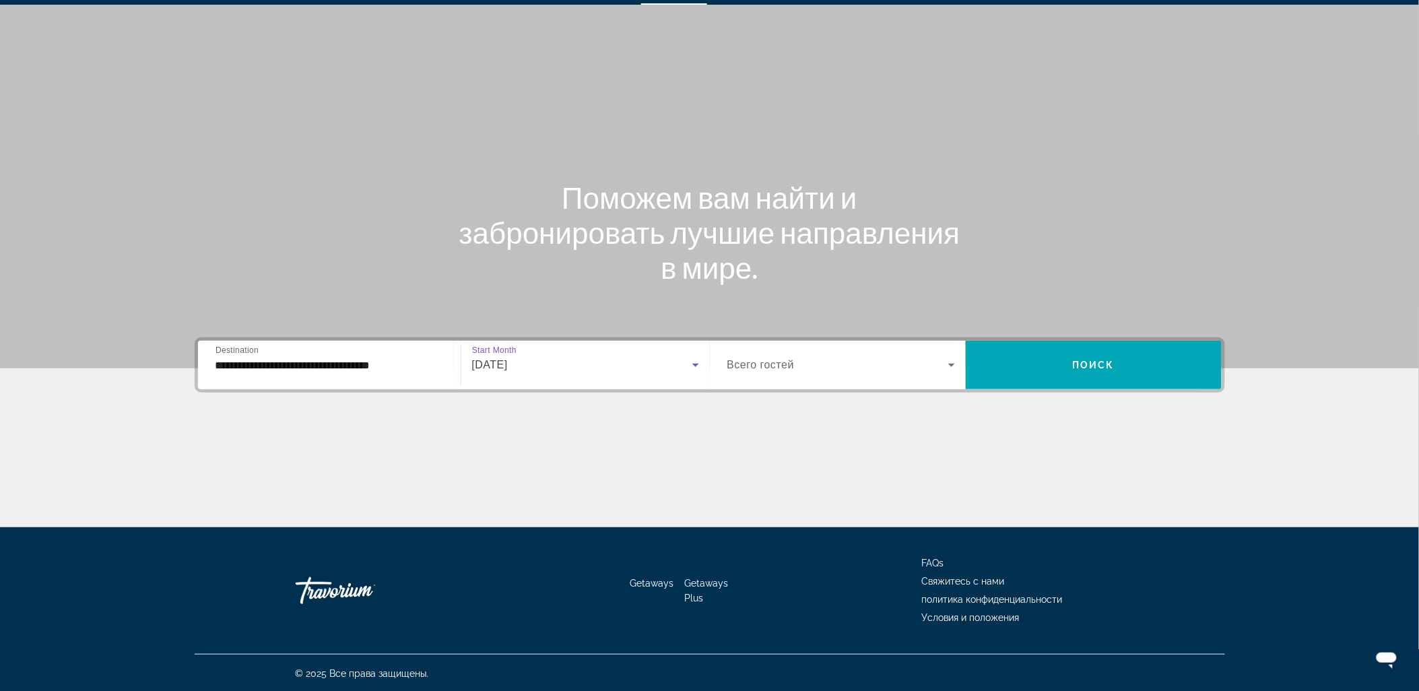
click at [750, 373] on div "Search widget" at bounding box center [841, 365] width 228 height 38
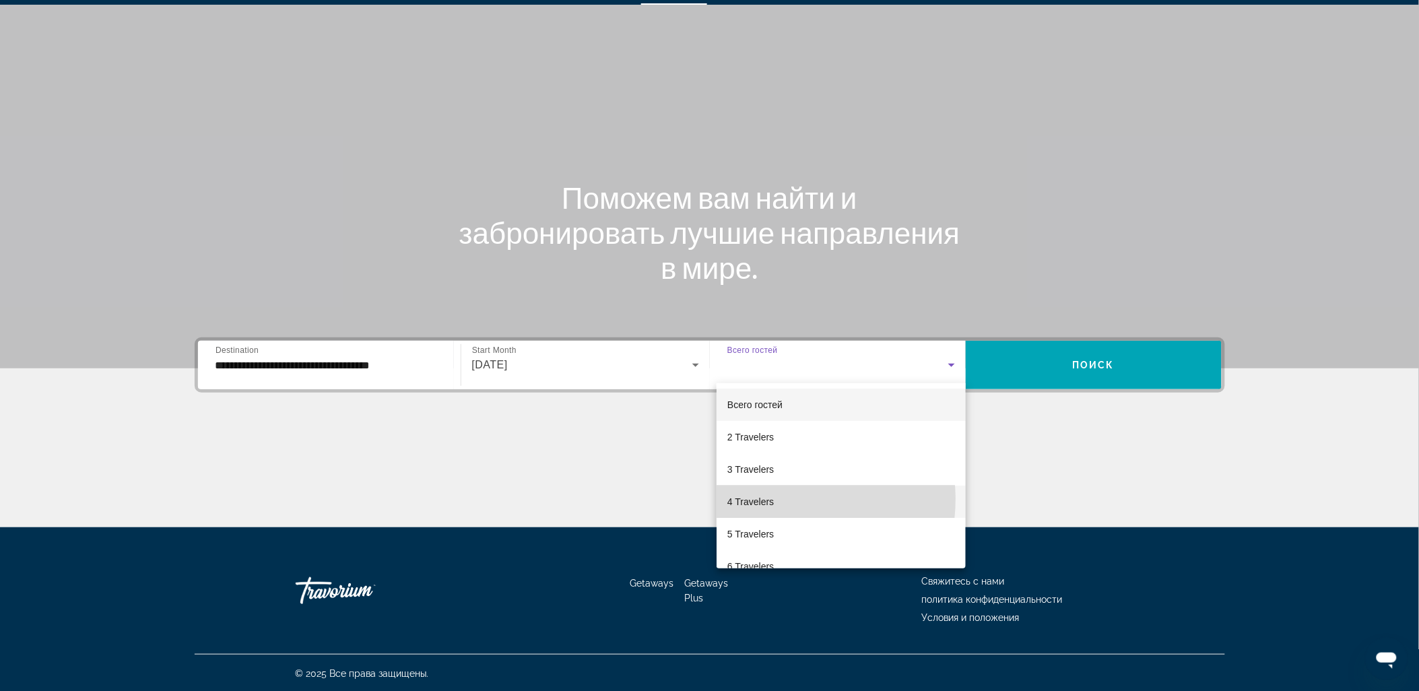
click at [780, 498] on mat-option "4 Travelers" at bounding box center [840, 501] width 249 height 32
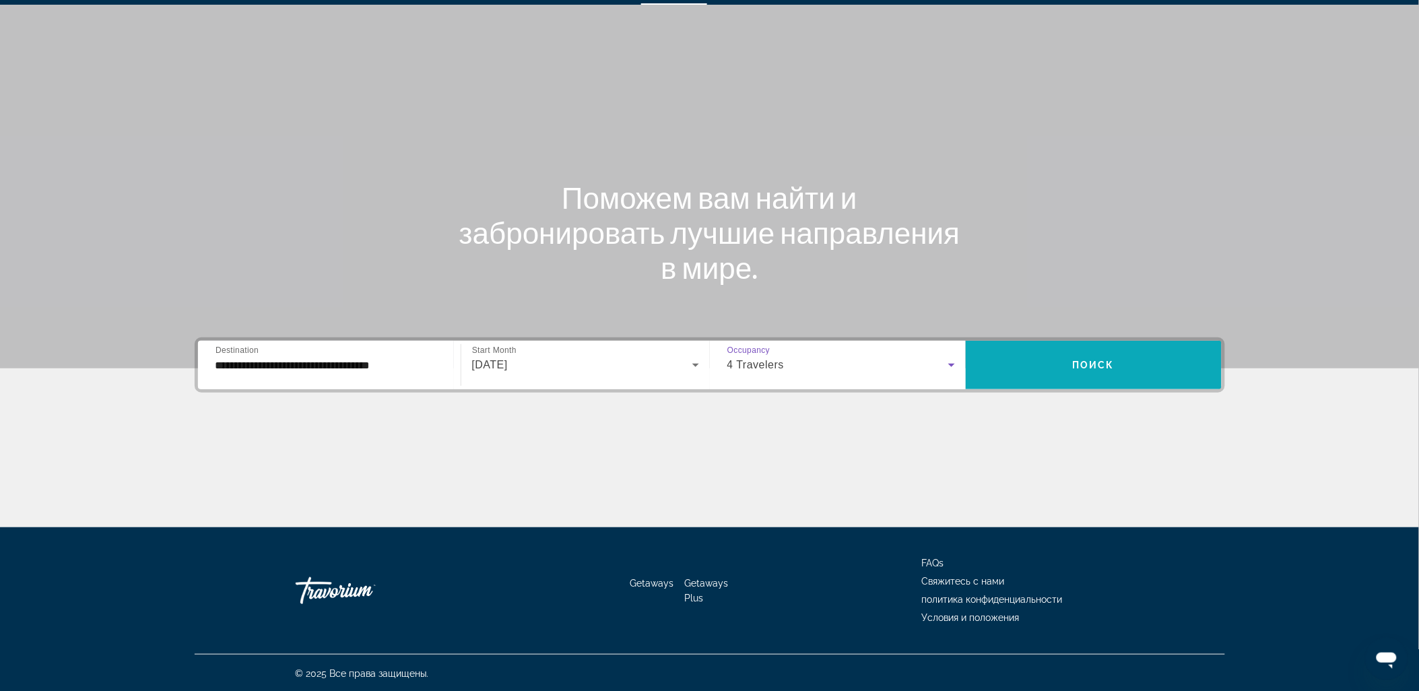
click at [1058, 358] on span "Search widget" at bounding box center [1093, 365] width 256 height 32
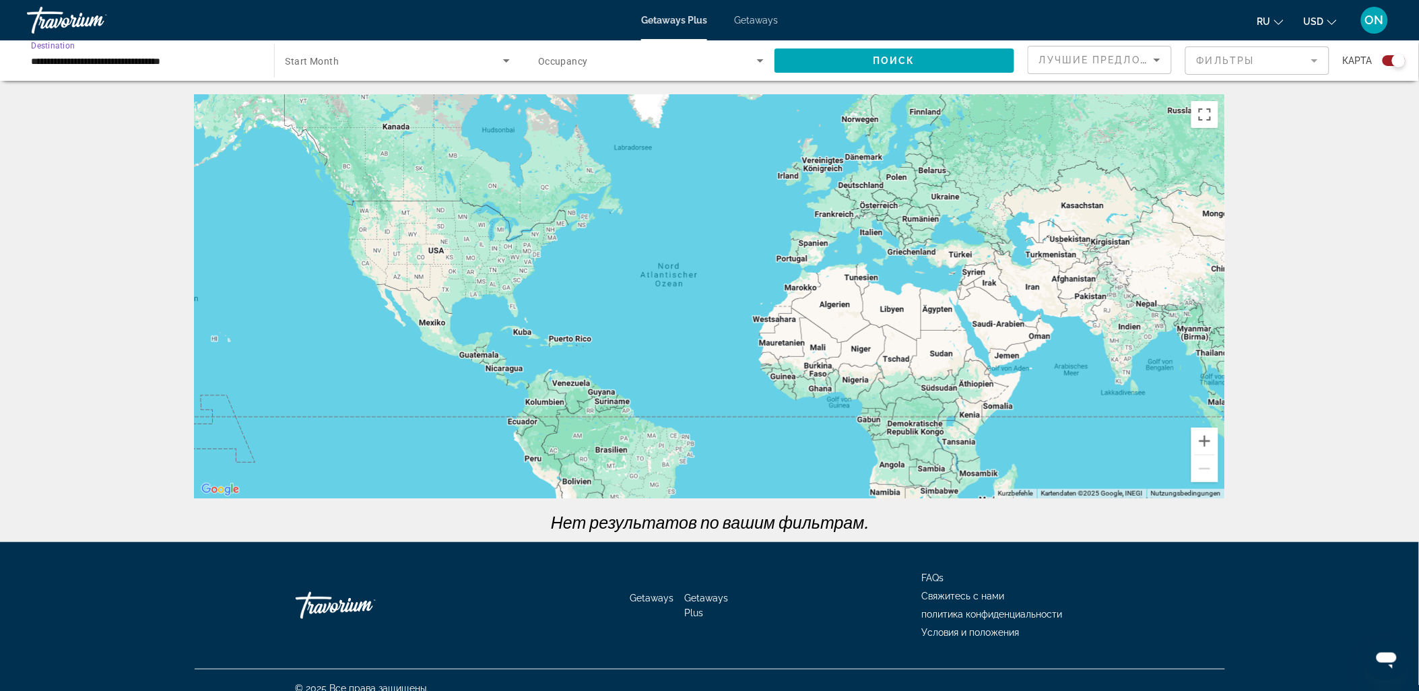
click at [108, 61] on input "**********" at bounding box center [144, 61] width 226 height 16
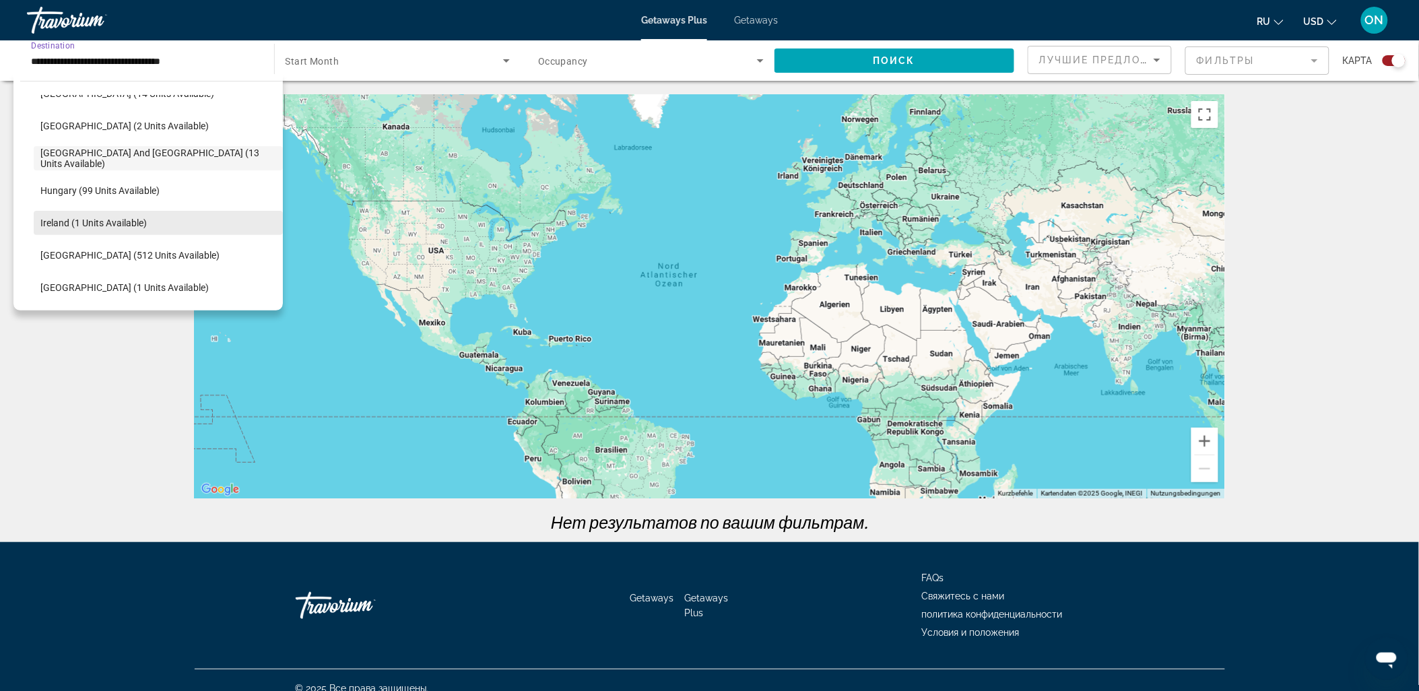
scroll to position [413, 0]
click at [89, 225] on span "[GEOGRAPHIC_DATA] (512 units available)" at bounding box center [129, 221] width 179 height 11
type input "**********"
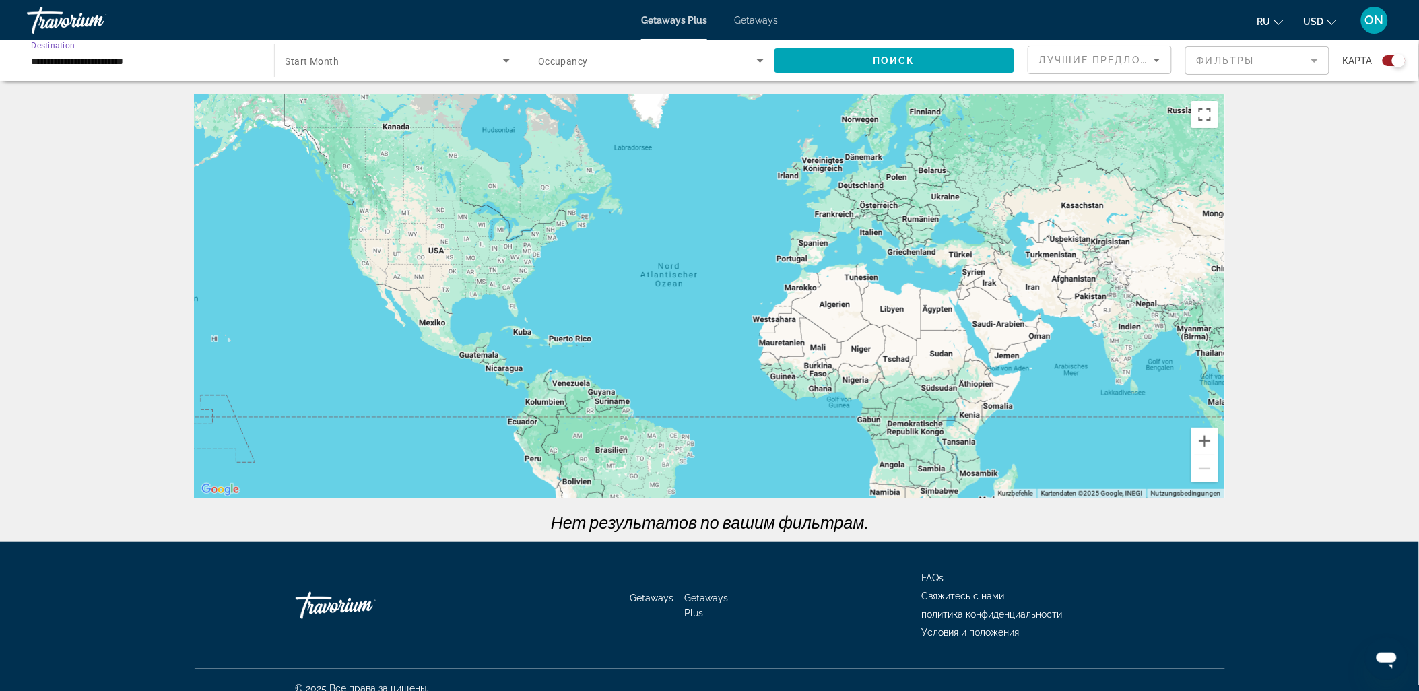
click at [465, 55] on span "Search widget" at bounding box center [394, 61] width 218 height 16
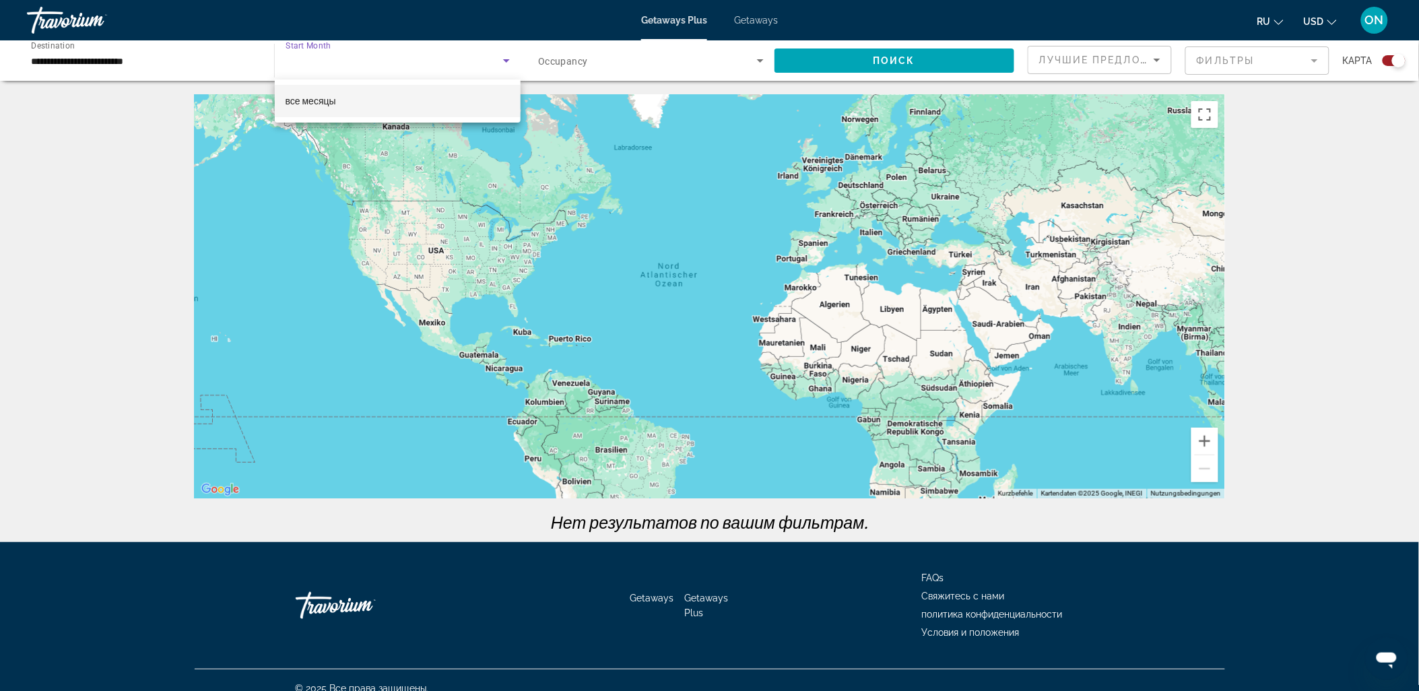
click at [570, 56] on div at bounding box center [709, 345] width 1419 height 691
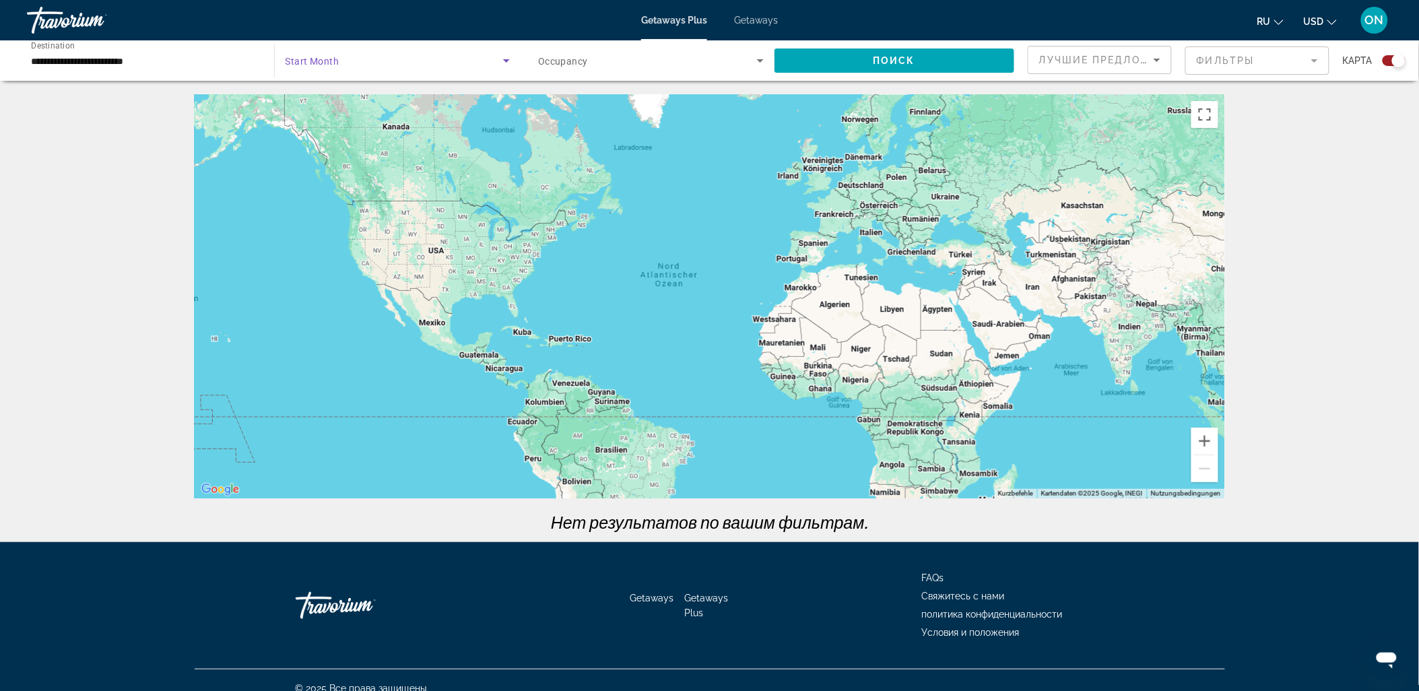
click at [506, 58] on icon "Search widget" at bounding box center [506, 61] width 16 height 16
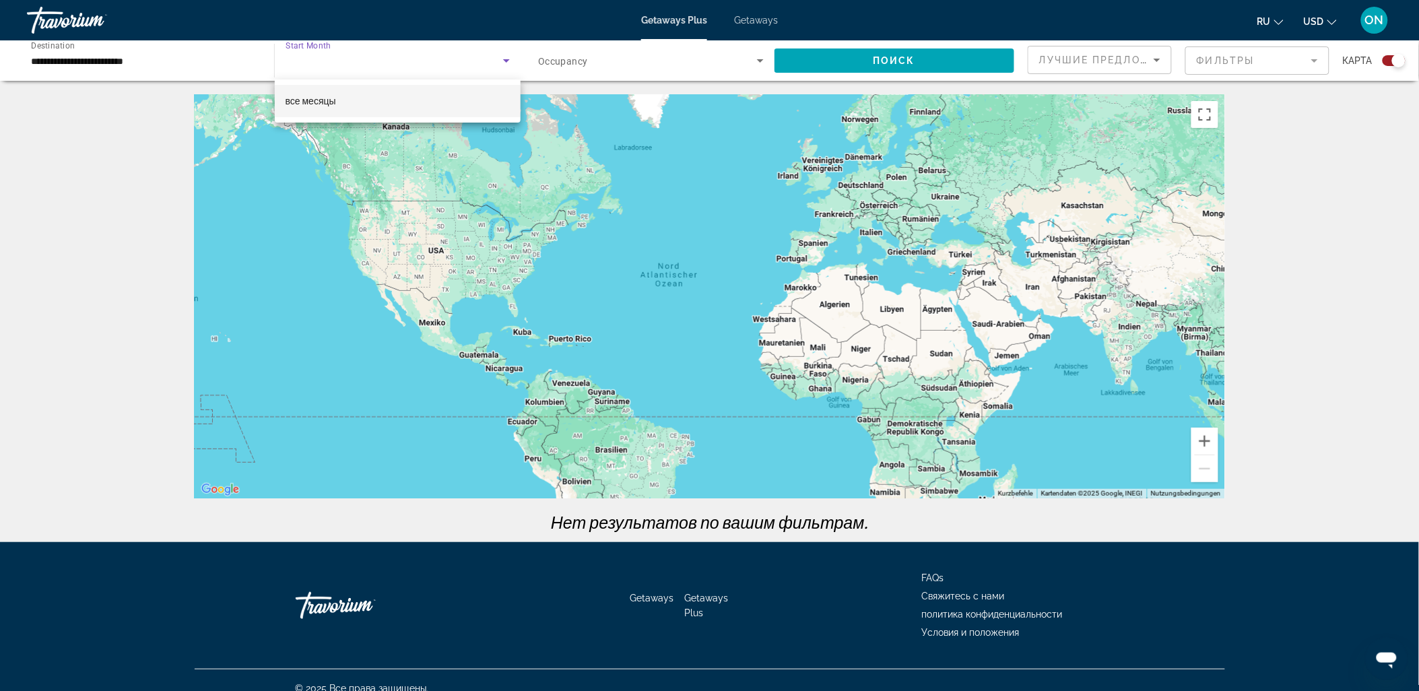
click at [386, 102] on mat-option "все месяцы" at bounding box center [398, 101] width 246 height 32
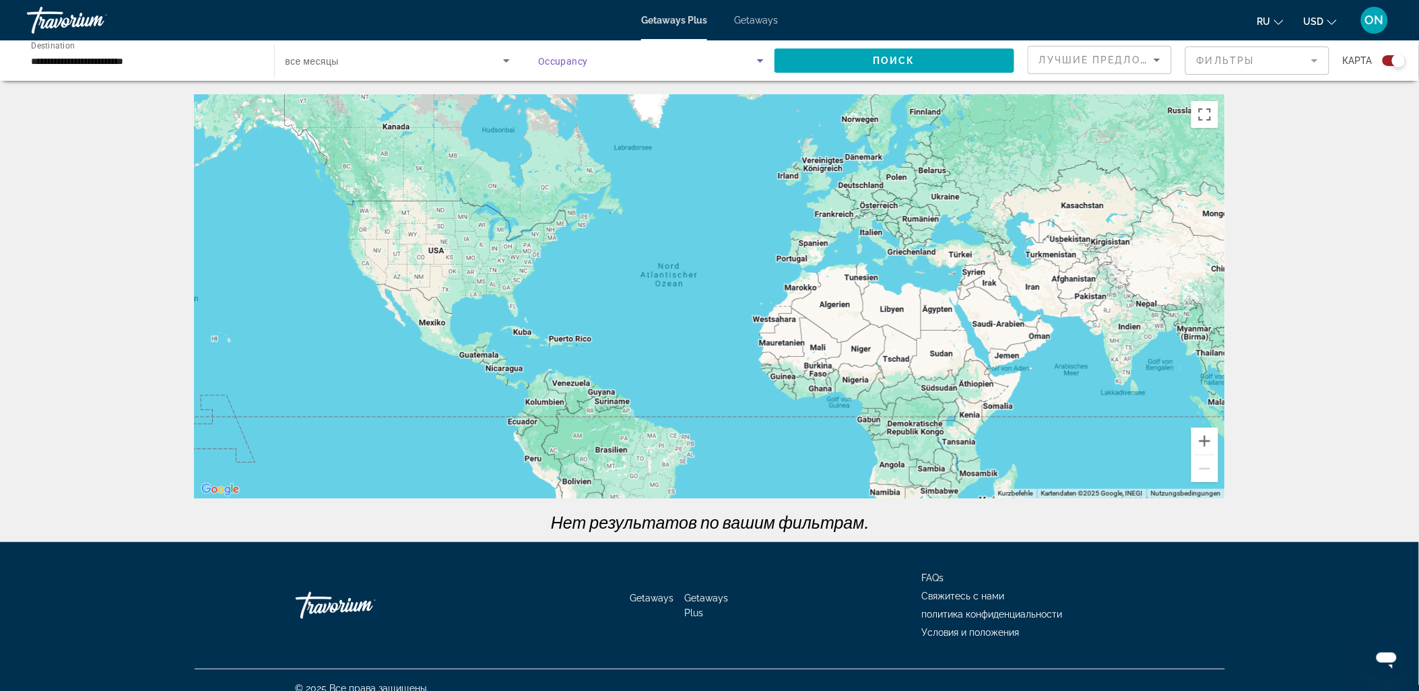
click at [644, 55] on span "Search widget" at bounding box center [647, 61] width 219 height 16
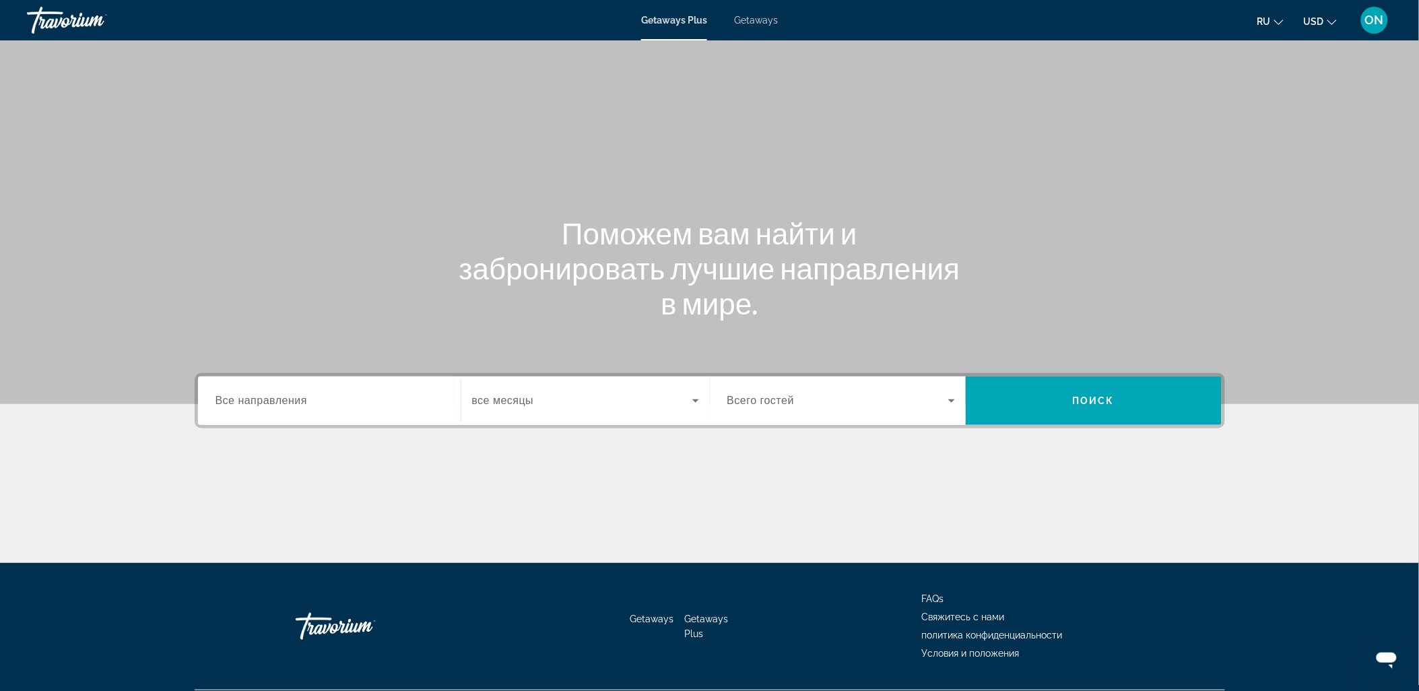
click at [757, 20] on span "Getaways" at bounding box center [756, 20] width 44 height 11
click at [353, 406] on input "Destination Все направления" at bounding box center [329, 401] width 228 height 16
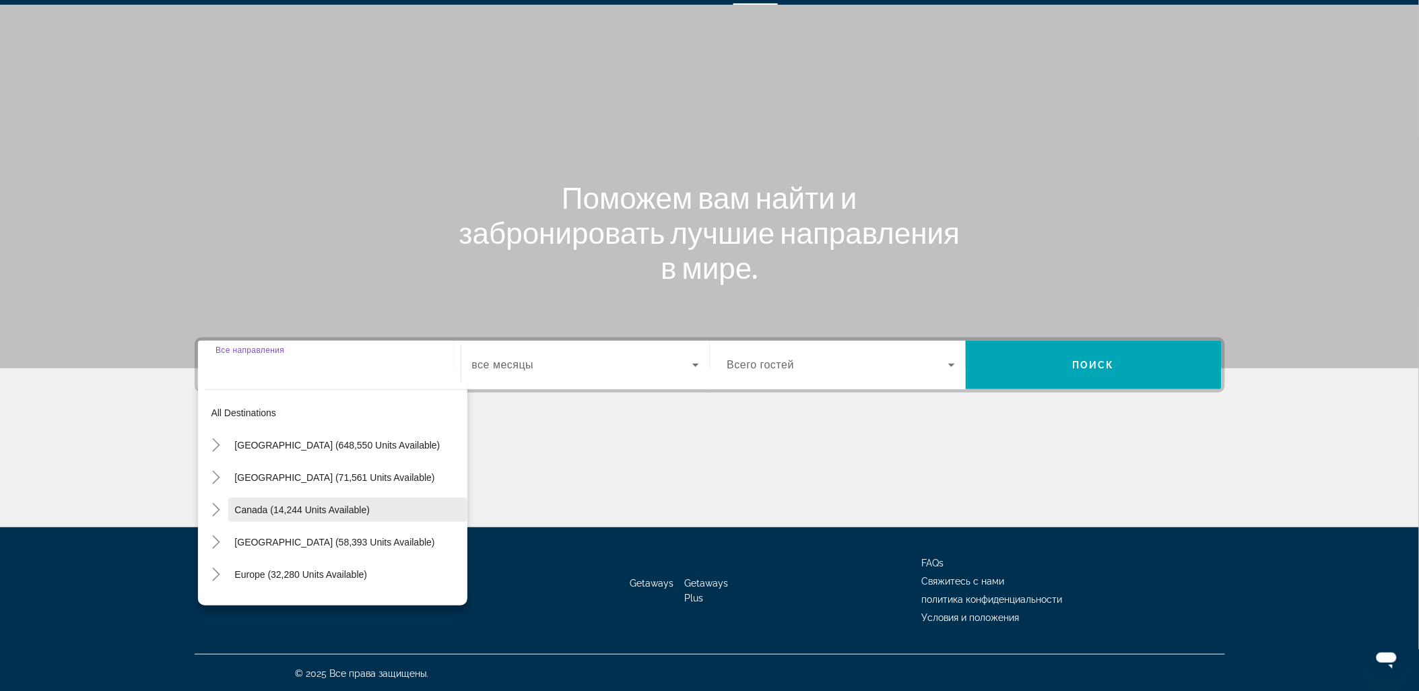
scroll to position [75, 0]
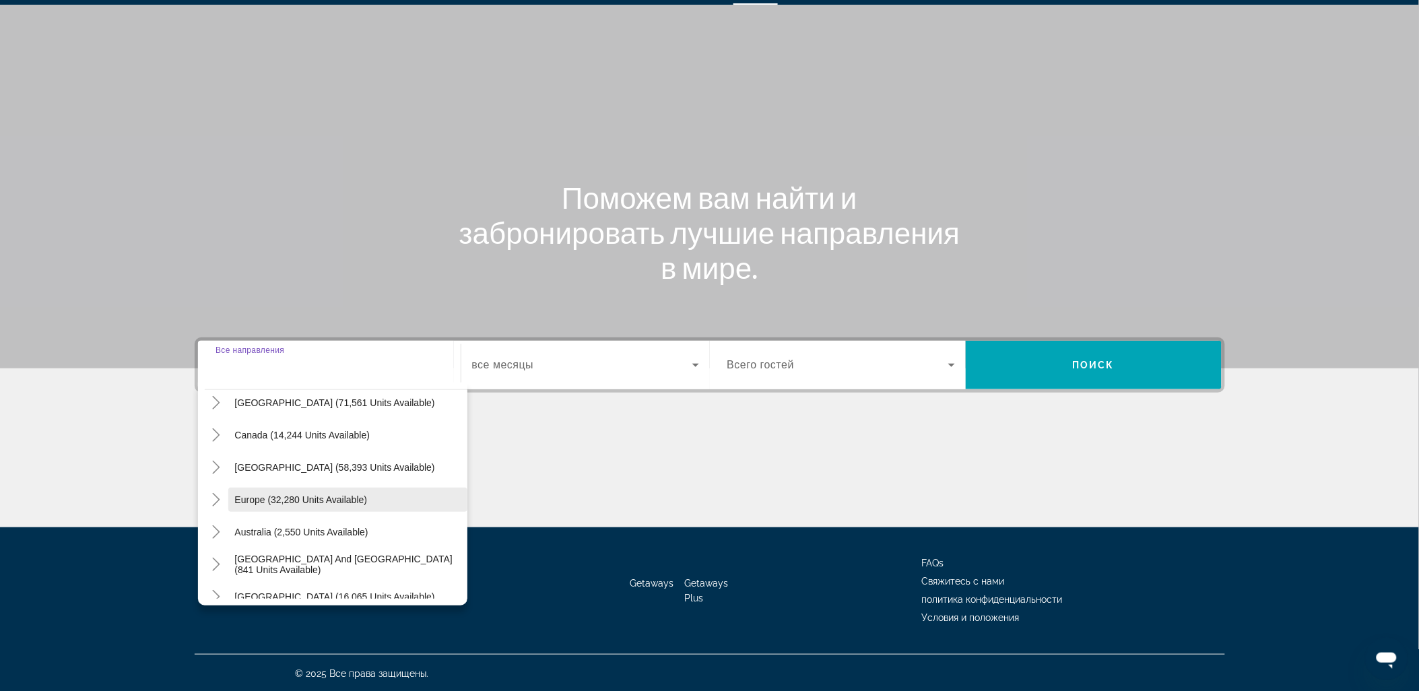
click at [302, 505] on span "Search widget" at bounding box center [347, 499] width 239 height 32
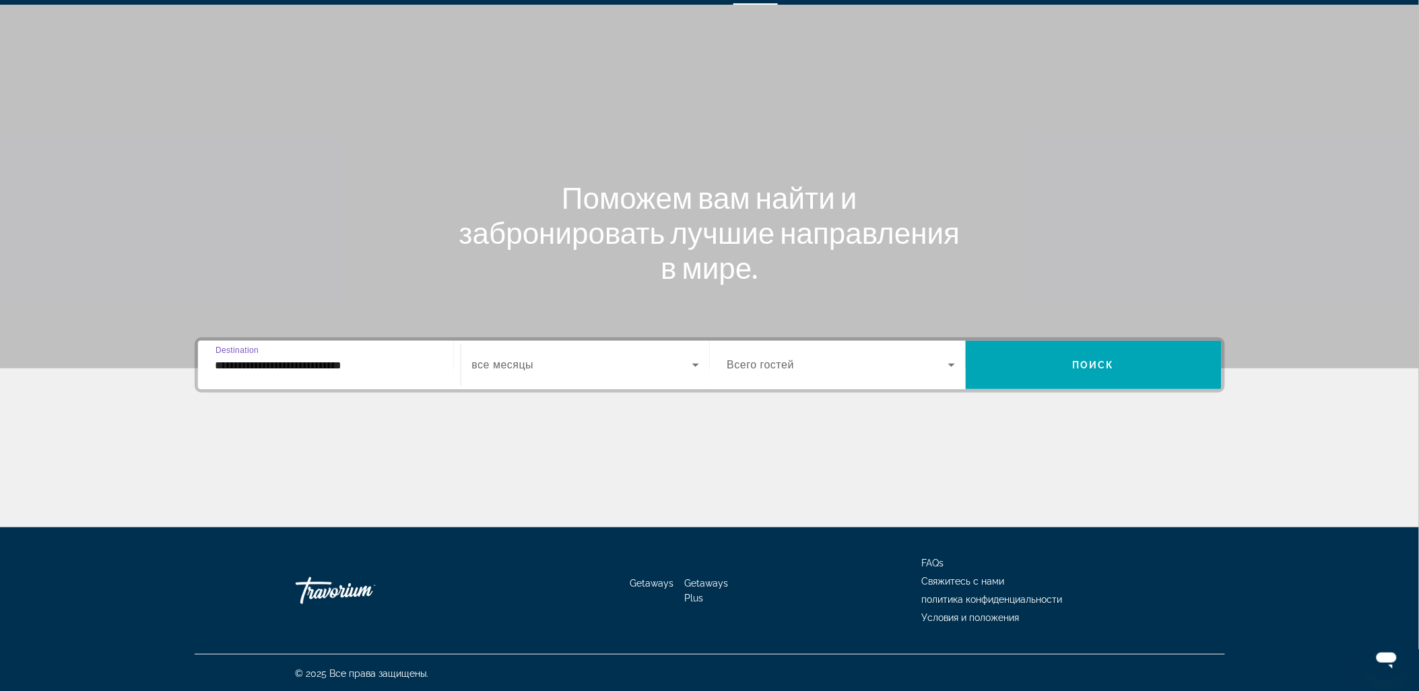
click at [343, 366] on input "**********" at bounding box center [329, 365] width 228 height 16
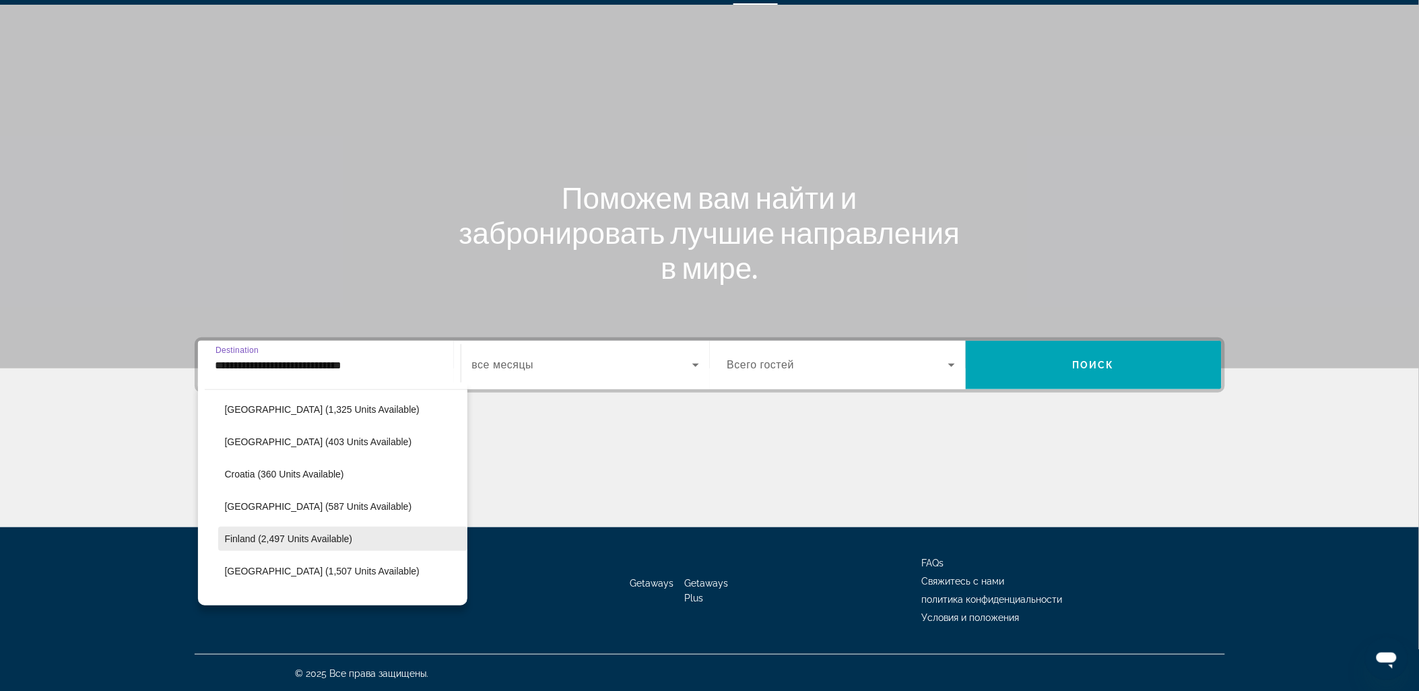
scroll to position [304, 0]
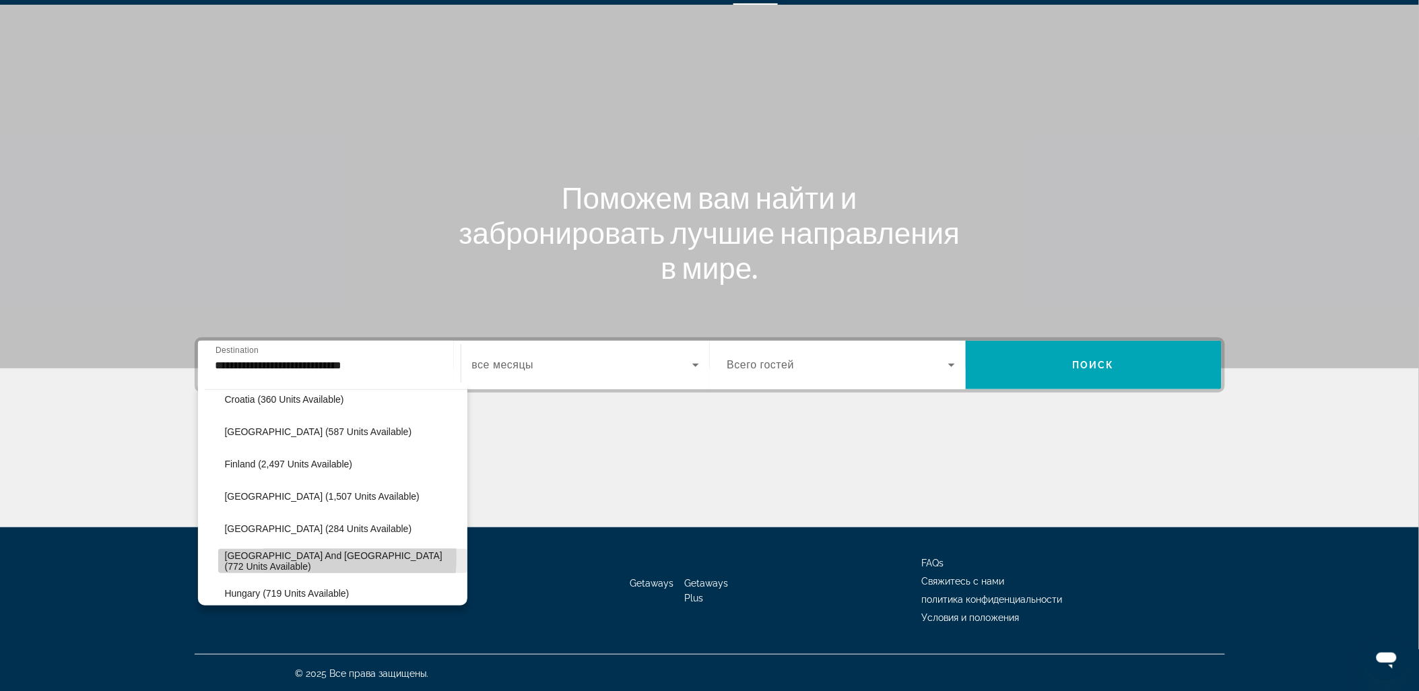
click at [274, 555] on span "Greece and Cyprus (772 units available)" at bounding box center [343, 561] width 236 height 22
type input "**********"
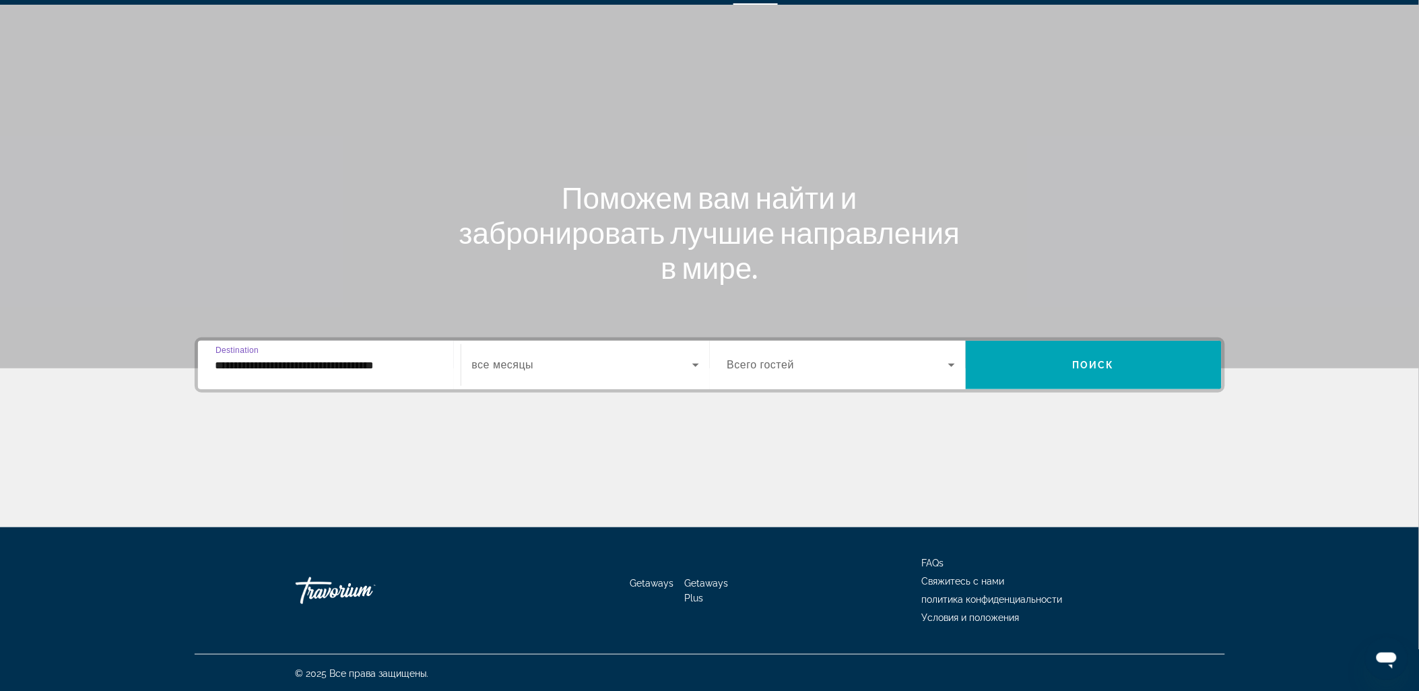
click at [526, 366] on span "все месяцы" at bounding box center [503, 364] width 62 height 11
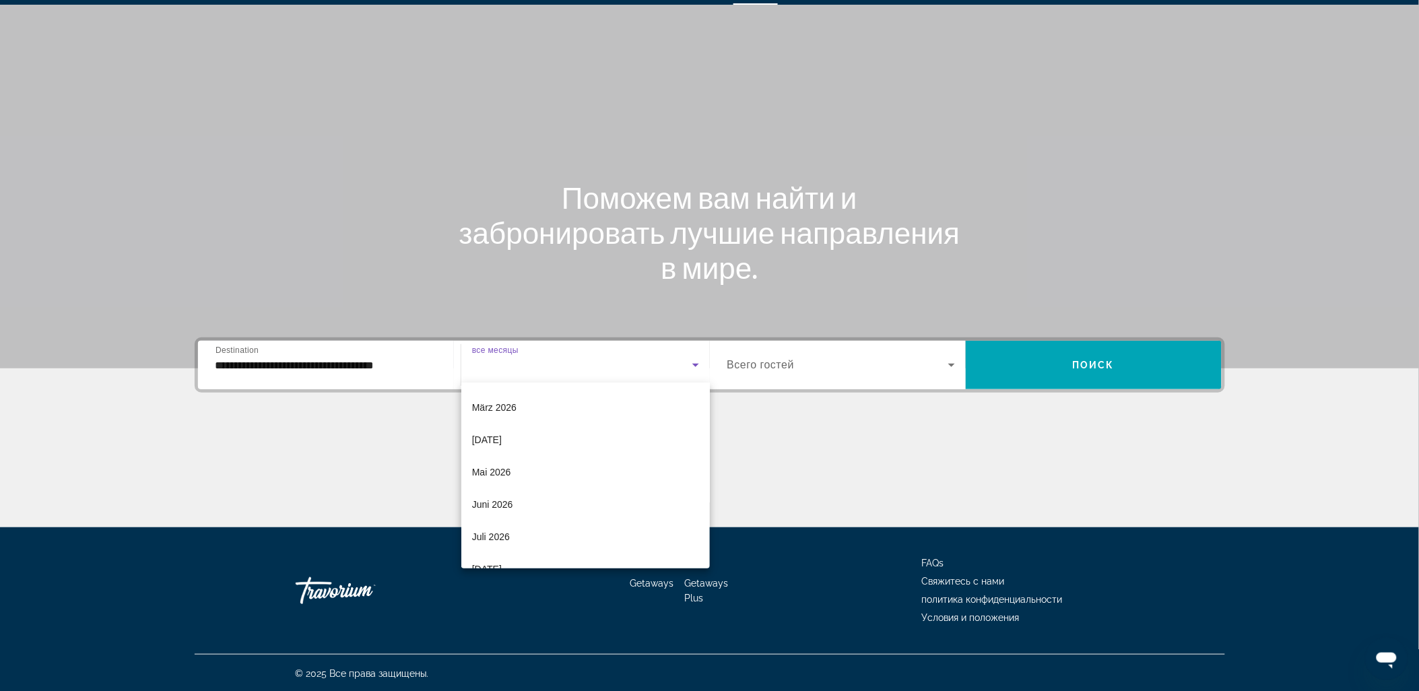
scroll to position [224, 0]
click at [522, 433] on mat-option "[DATE]" at bounding box center [585, 439] width 248 height 32
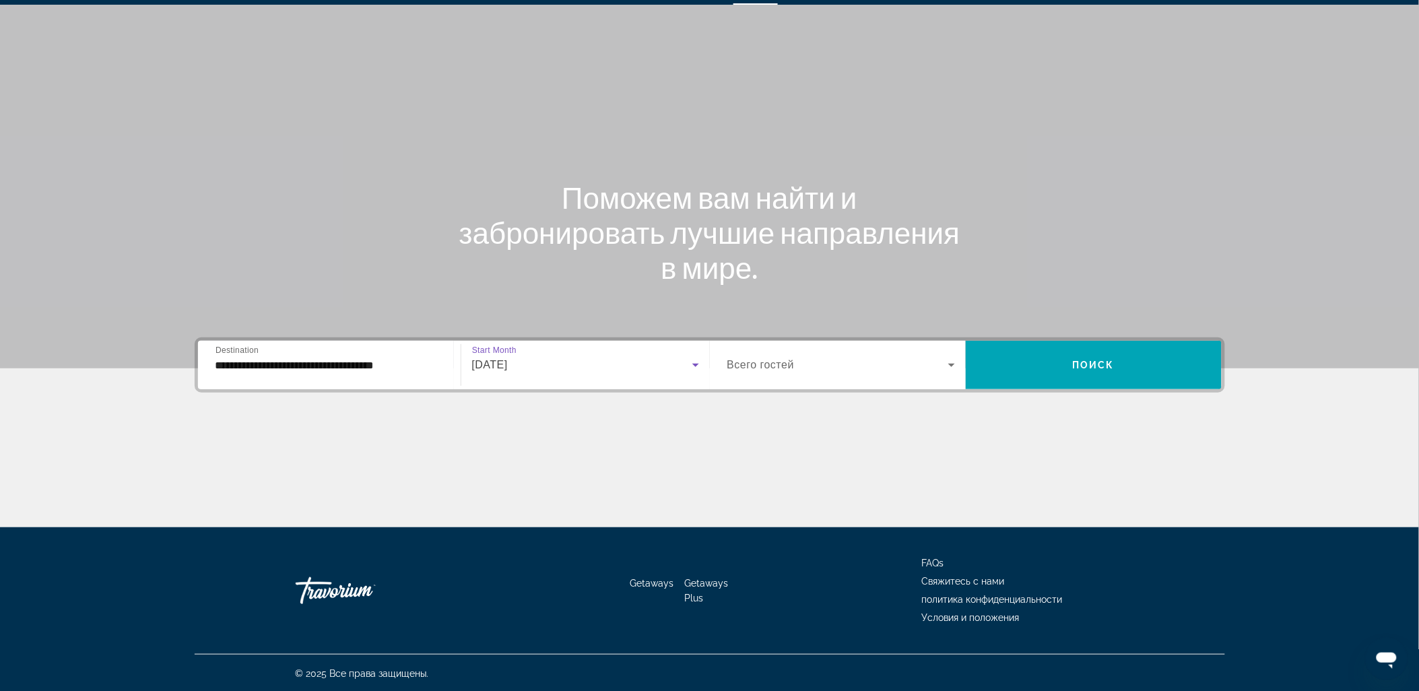
click at [758, 368] on span "Всего гостей" at bounding box center [760, 364] width 67 height 11
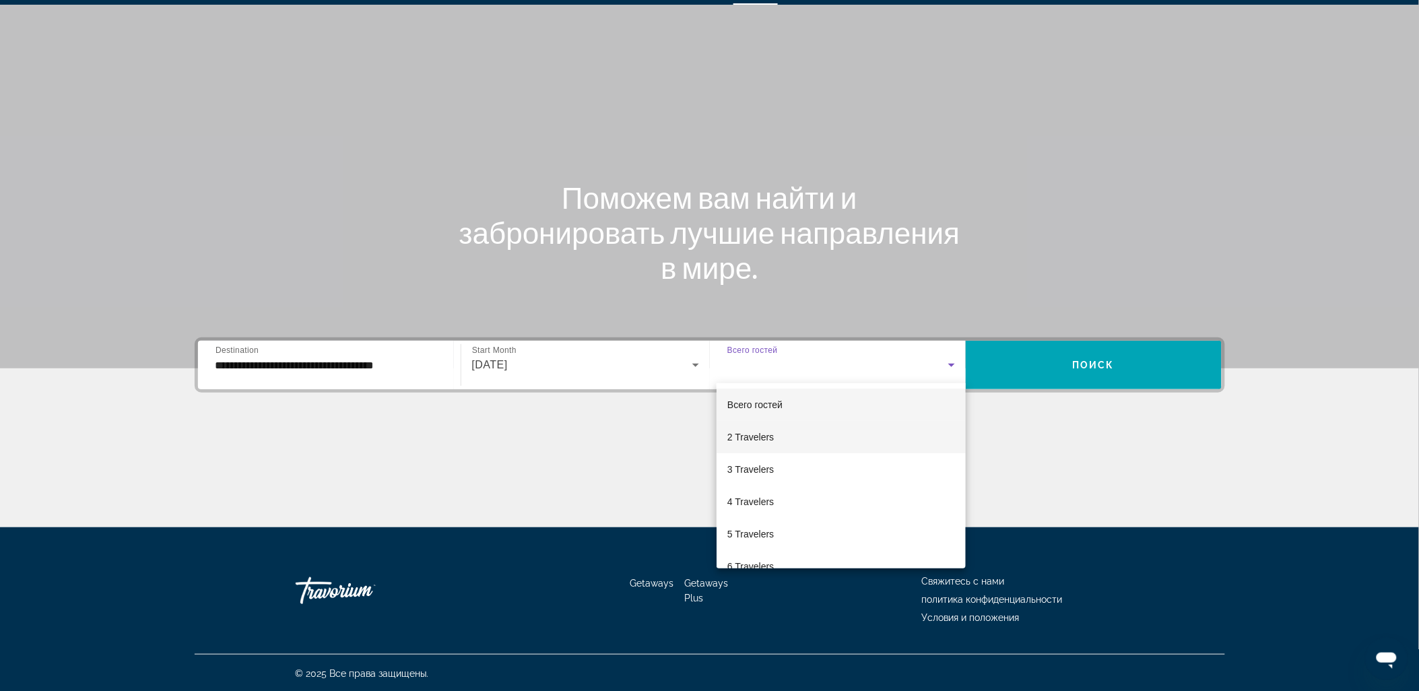
click at [766, 442] on span "2 Travelers" at bounding box center [750, 437] width 46 height 16
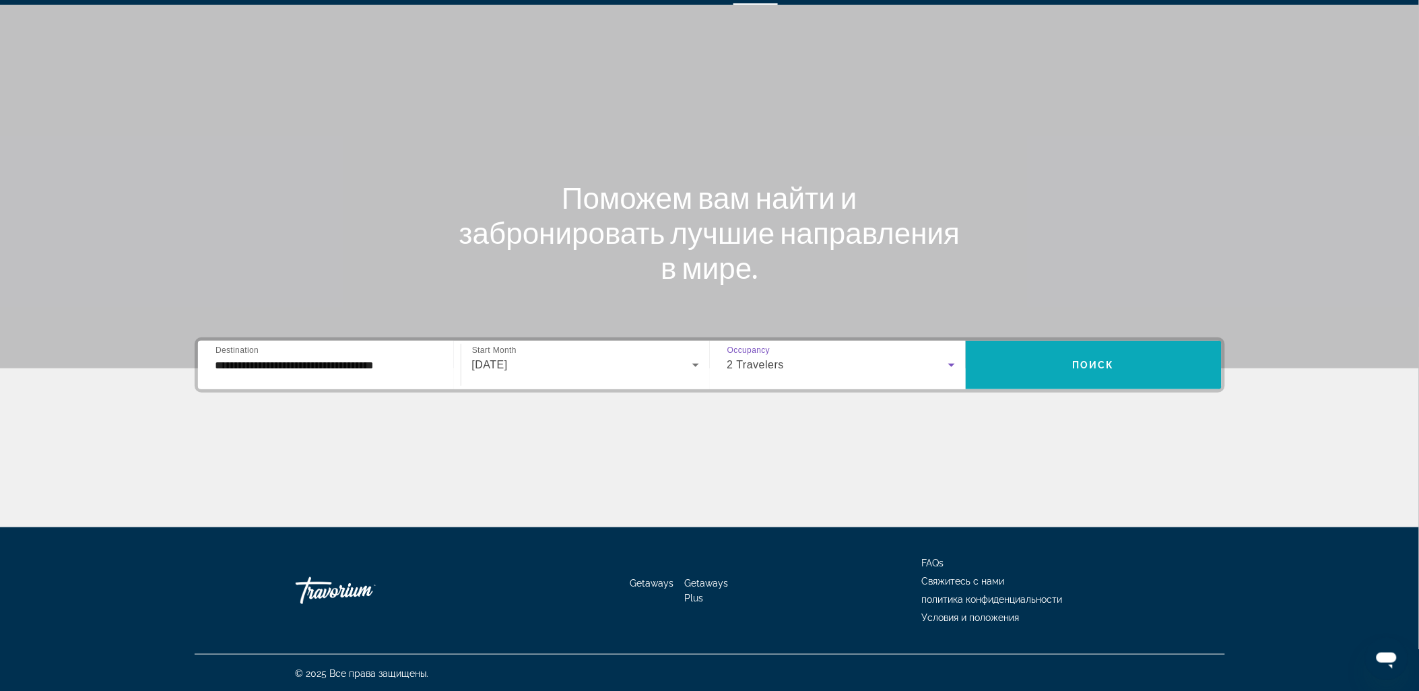
click at [1070, 376] on span "Search widget" at bounding box center [1093, 365] width 256 height 32
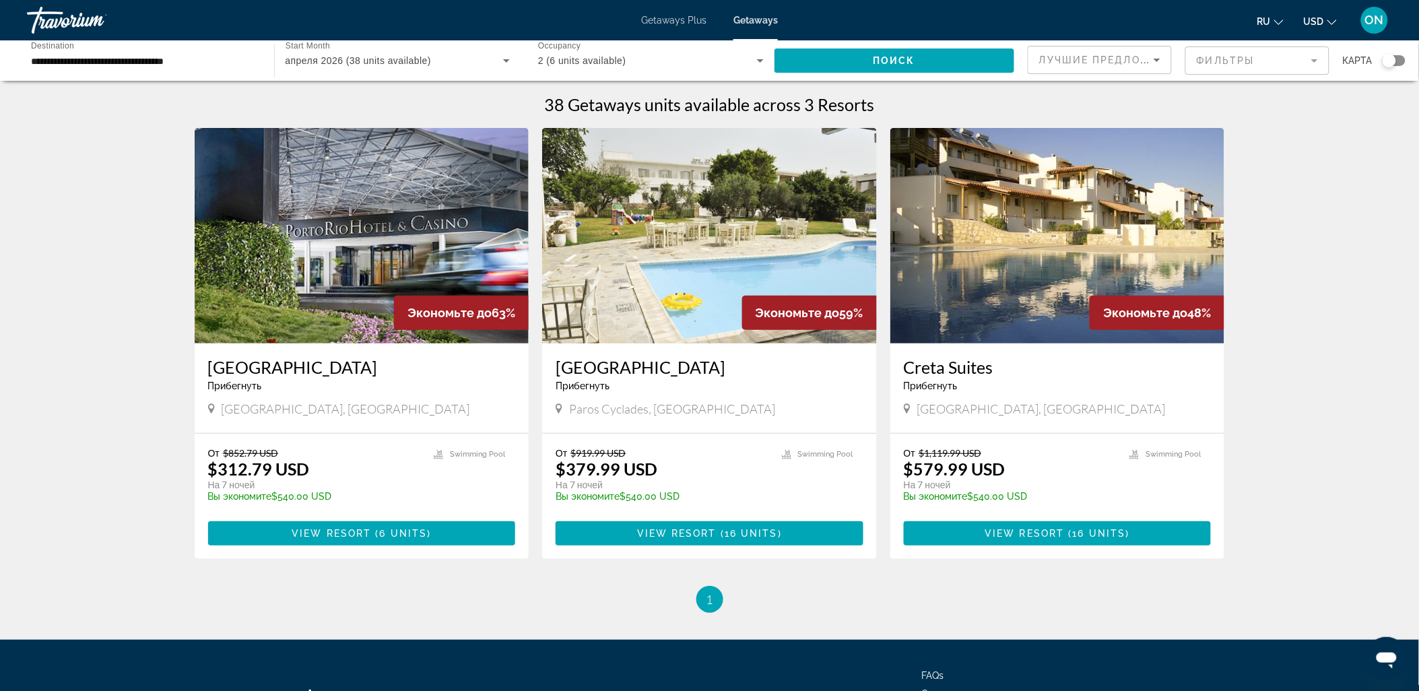
click at [1059, 256] on img "Main content" at bounding box center [1057, 235] width 335 height 215
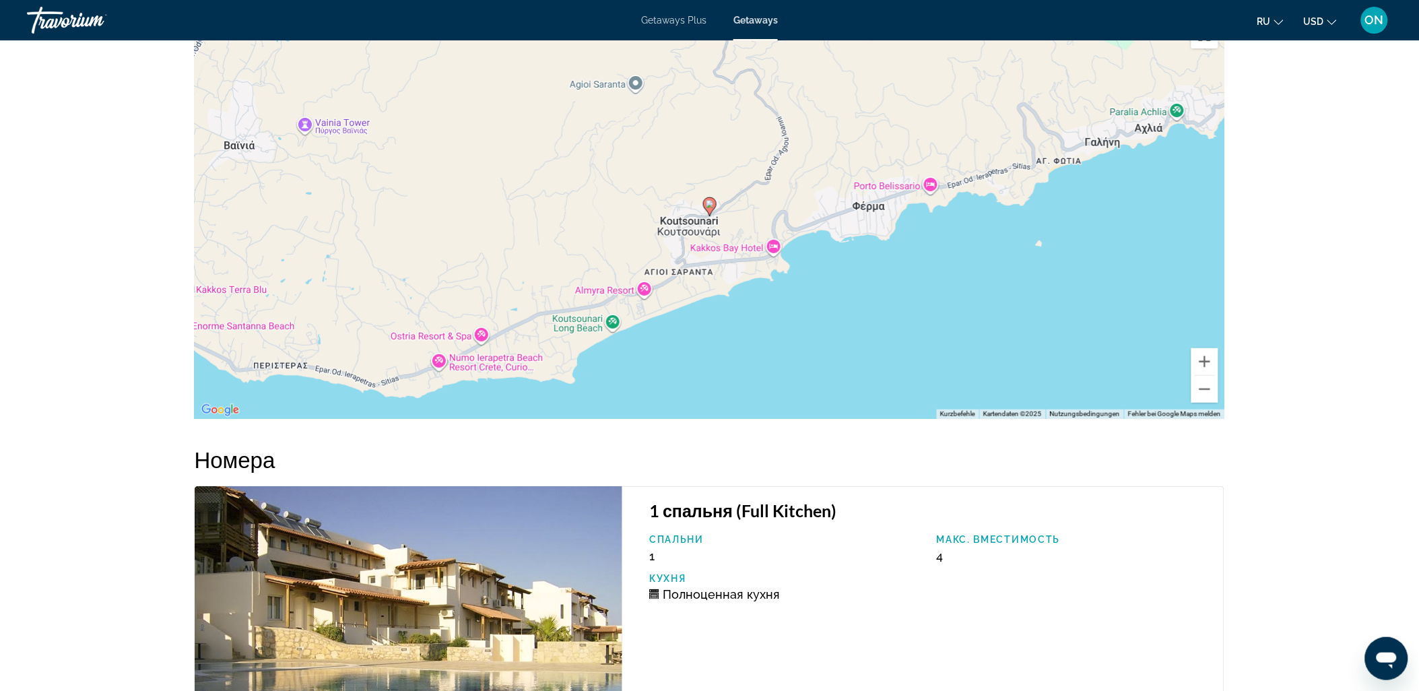
scroll to position [1944, 0]
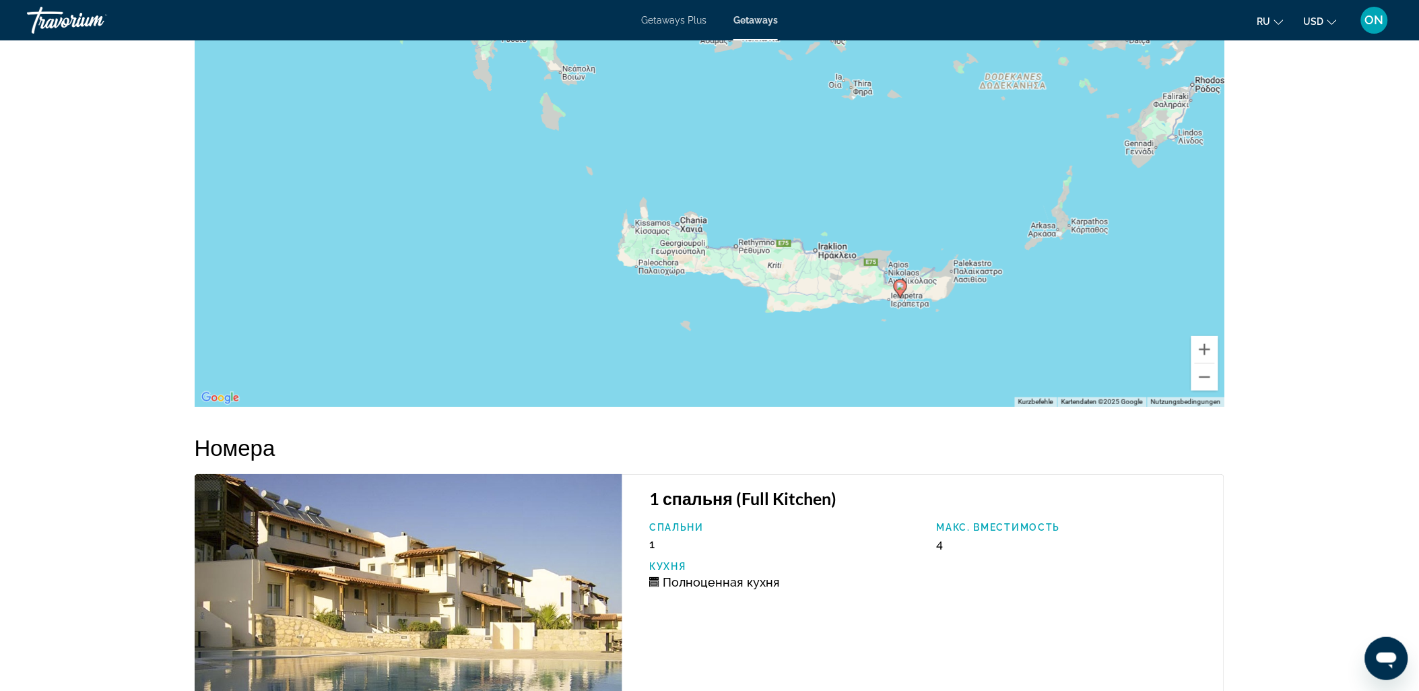
drag, startPoint x: 963, startPoint y: 198, endPoint x: 866, endPoint y: 283, distance: 128.8
click at [864, 292] on div "Um den Modus zum Ziehen mit der Tastatur zu aktivieren, drückst du Alt + Eingab…" at bounding box center [710, 205] width 1030 height 404
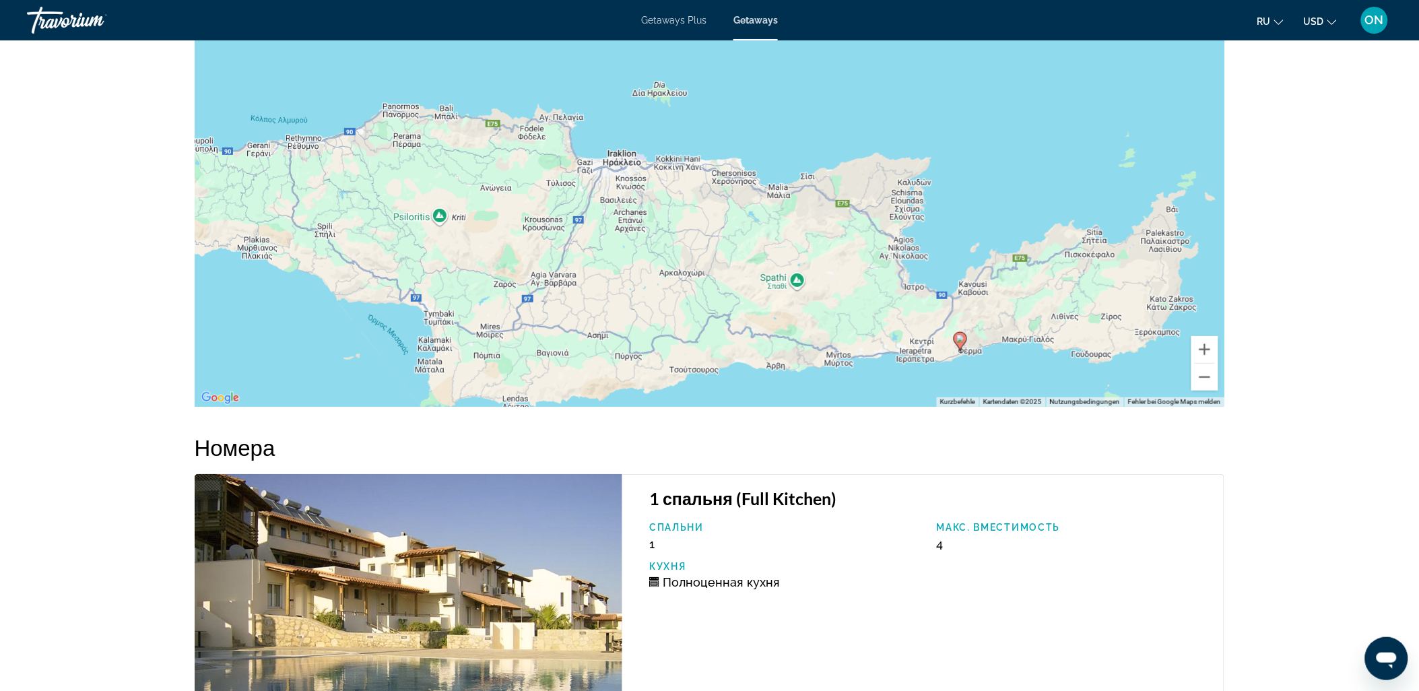
drag, startPoint x: 602, startPoint y: 267, endPoint x: 1004, endPoint y: 193, distance: 409.2
click at [1027, 193] on div "Um den Modus zum Ziehen mit der Tastatur zu aktivieren, drückst du Alt + Eingab…" at bounding box center [710, 205] width 1030 height 404
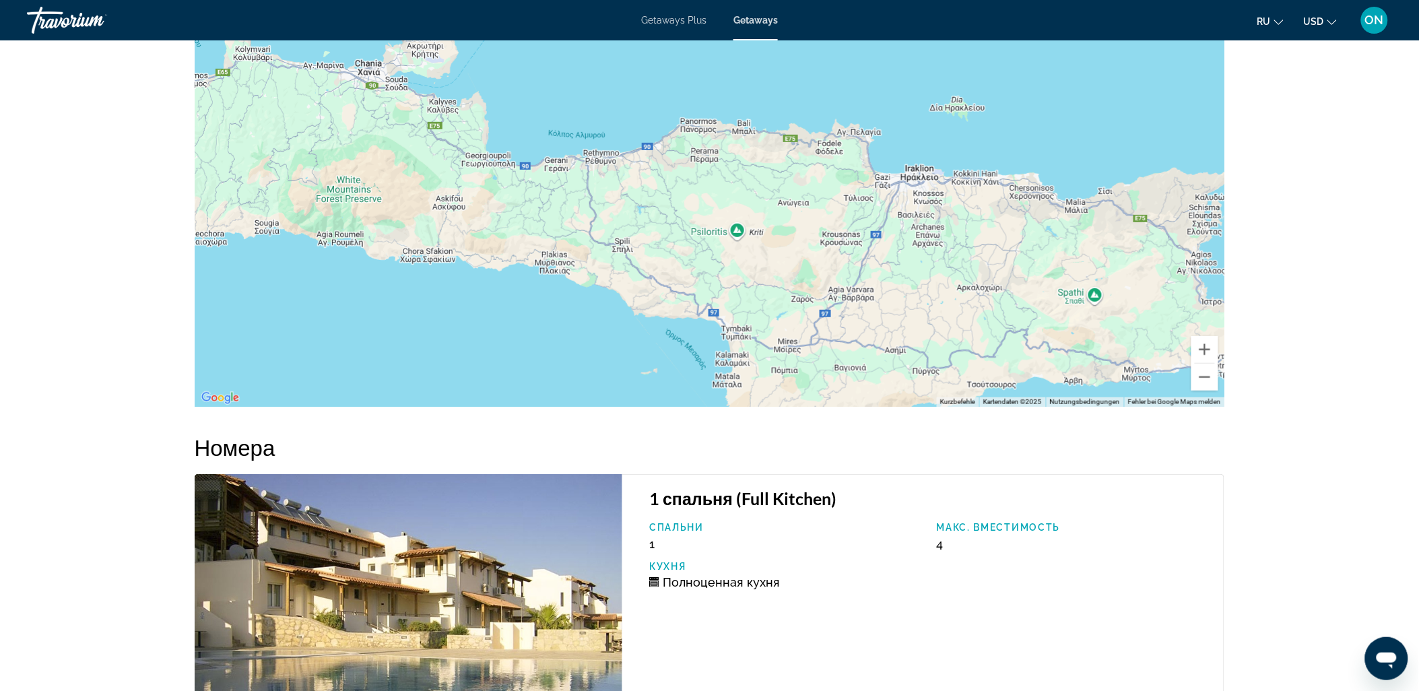
drag, startPoint x: 672, startPoint y: 247, endPoint x: 1010, endPoint y: 275, distance: 339.1
click at [1010, 275] on div "Um den Modus zum Ziehen mit der Tastatur zu aktivieren, drückst du Alt + Eingab…" at bounding box center [710, 205] width 1030 height 404
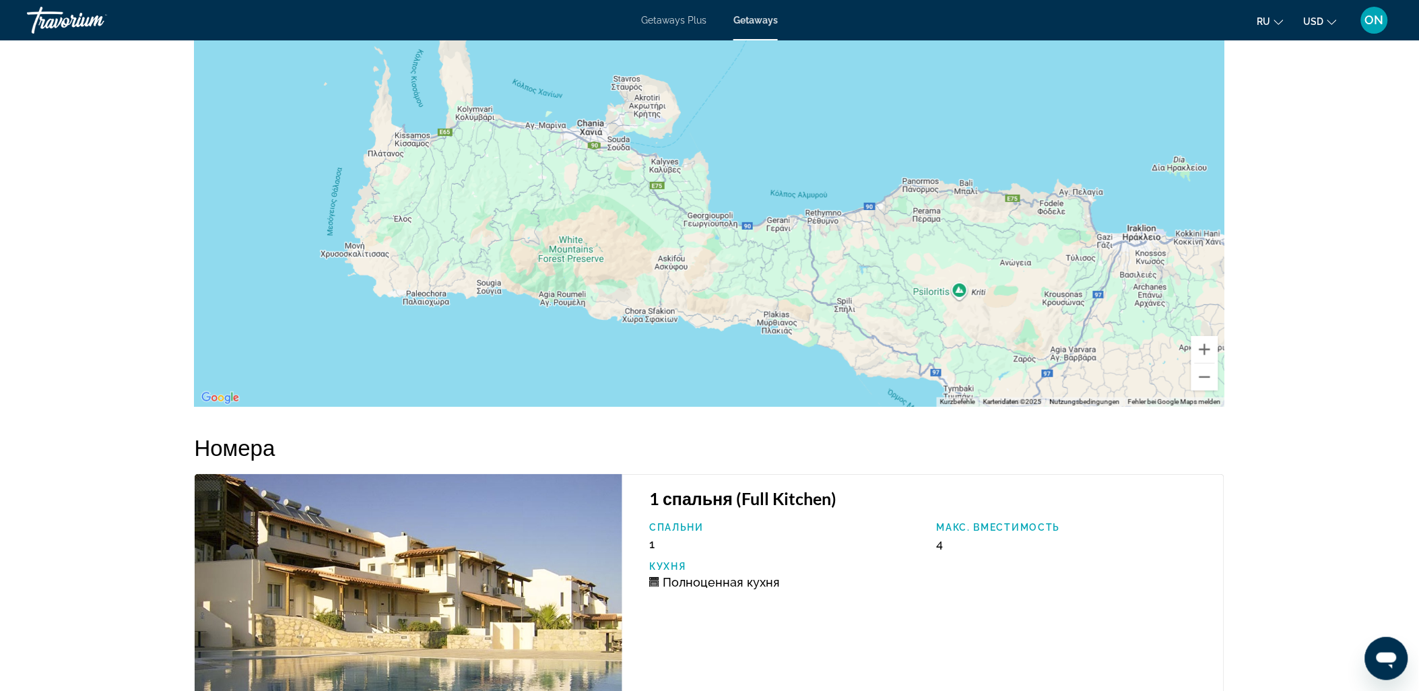
drag, startPoint x: 901, startPoint y: 233, endPoint x: 889, endPoint y: 260, distance: 29.5
click at [1054, 288] on div "Um den Modus zum Ziehen mit der Tastatur zu aktivieren, drückst du Alt + Eingab…" at bounding box center [710, 205] width 1030 height 404
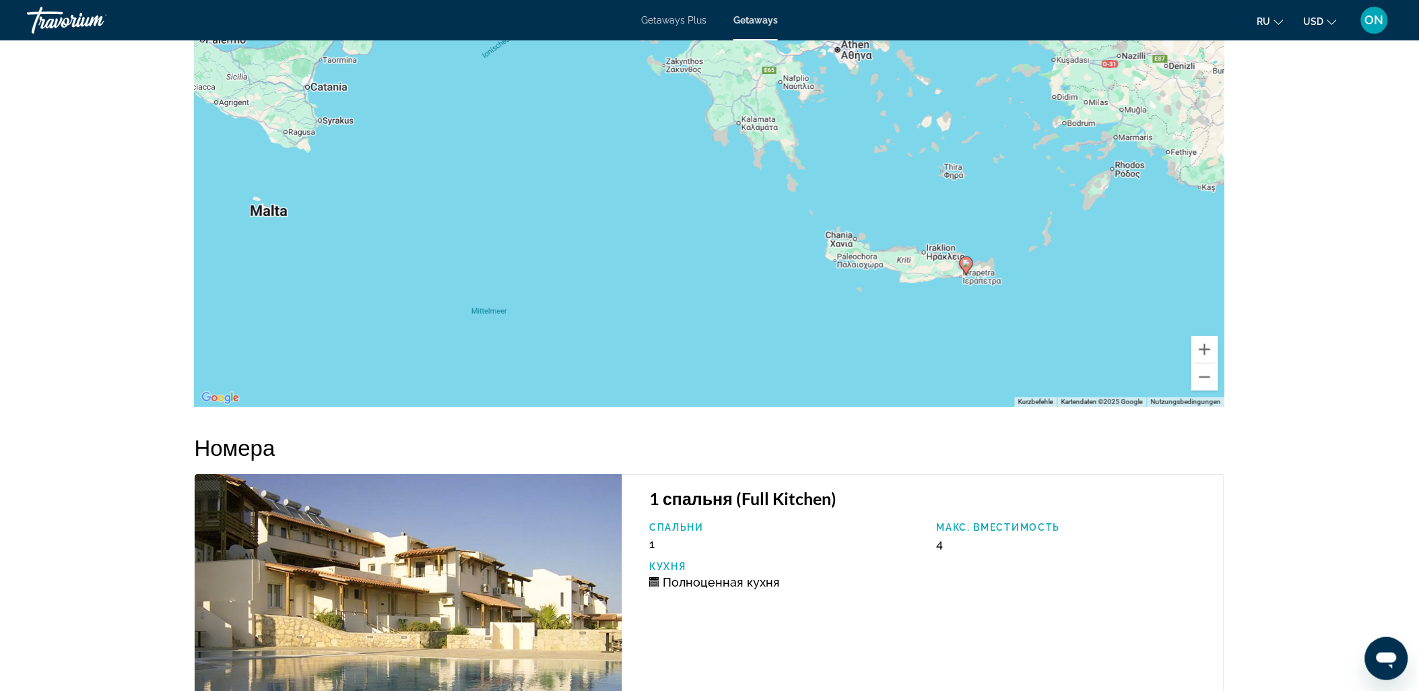
click at [924, 273] on div "Um den Modus zum Ziehen mit der Tastatur zu aktivieren, drückst du Alt + Eingab…" at bounding box center [710, 205] width 1030 height 404
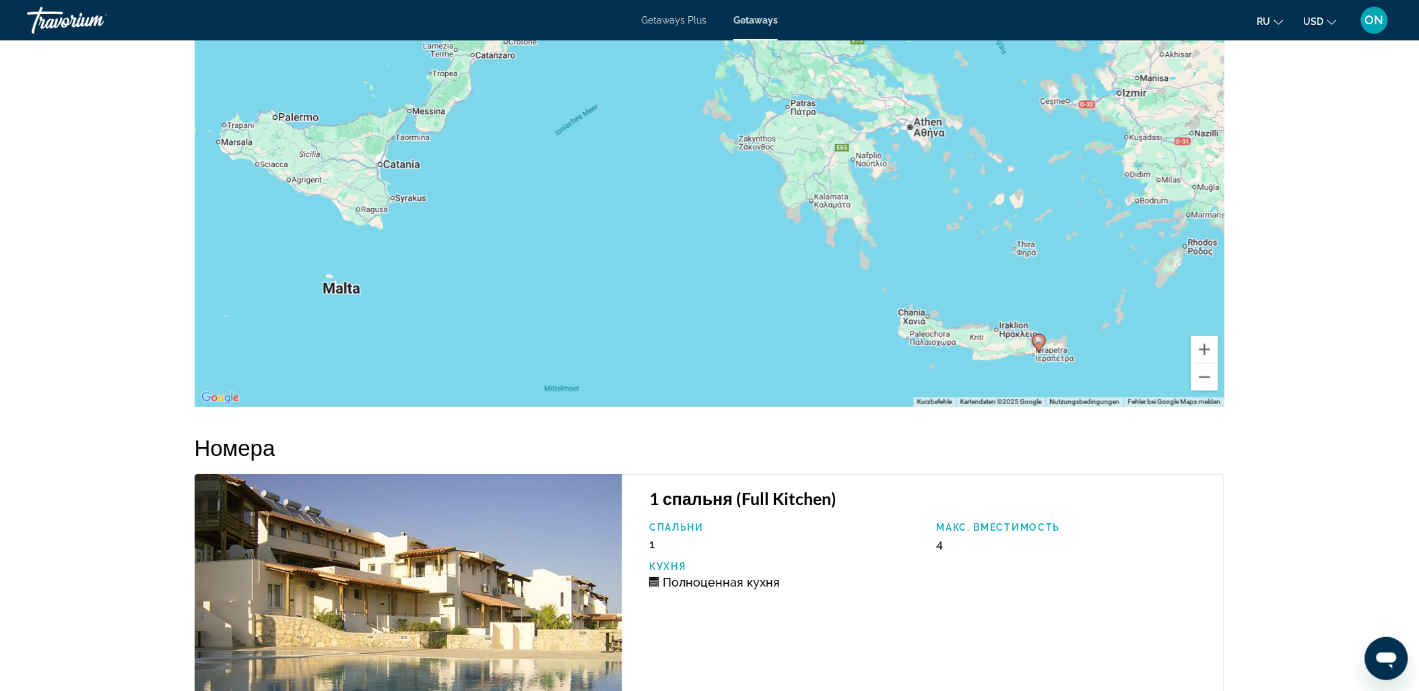
drag, startPoint x: 1006, startPoint y: 193, endPoint x: 1021, endPoint y: 252, distance: 60.6
click at [1021, 252] on div "Um den Modus zum Ziehen mit der Tastatur zu aktivieren, drückst du Alt + Eingab…" at bounding box center [710, 205] width 1030 height 404
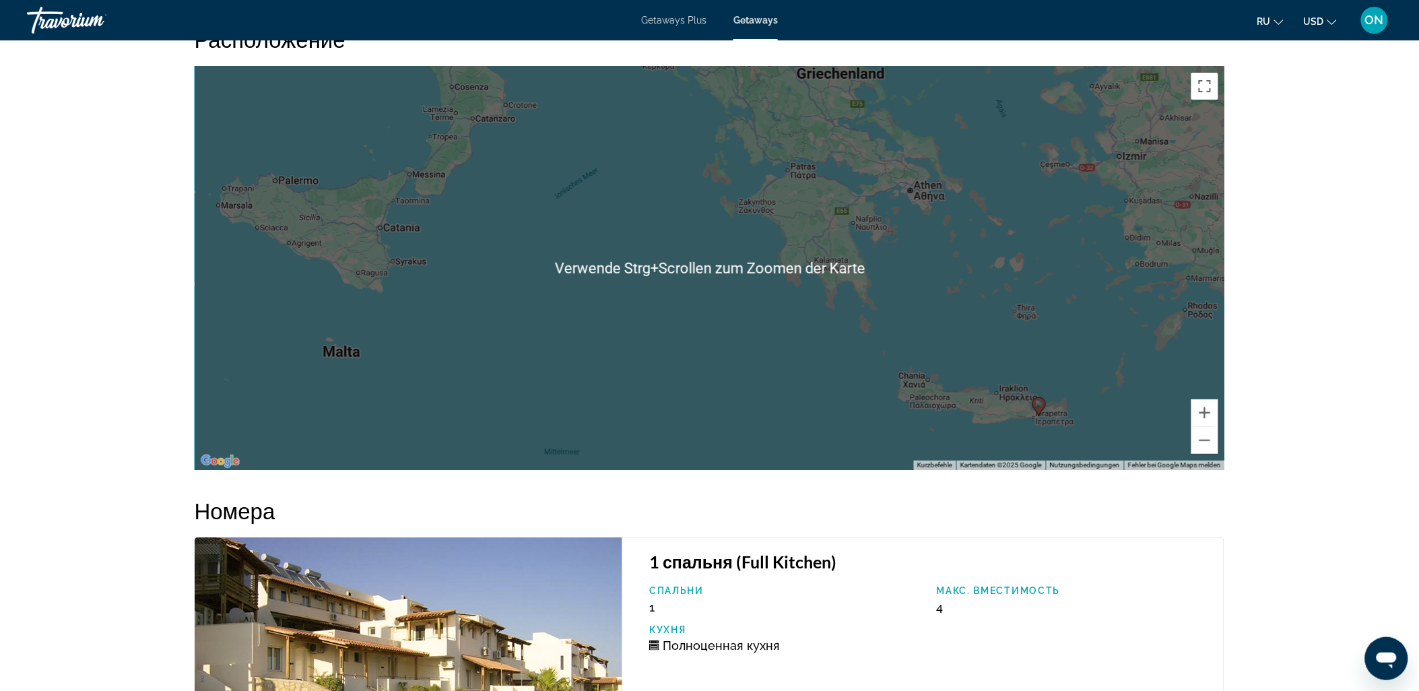
scroll to position [1870, 0]
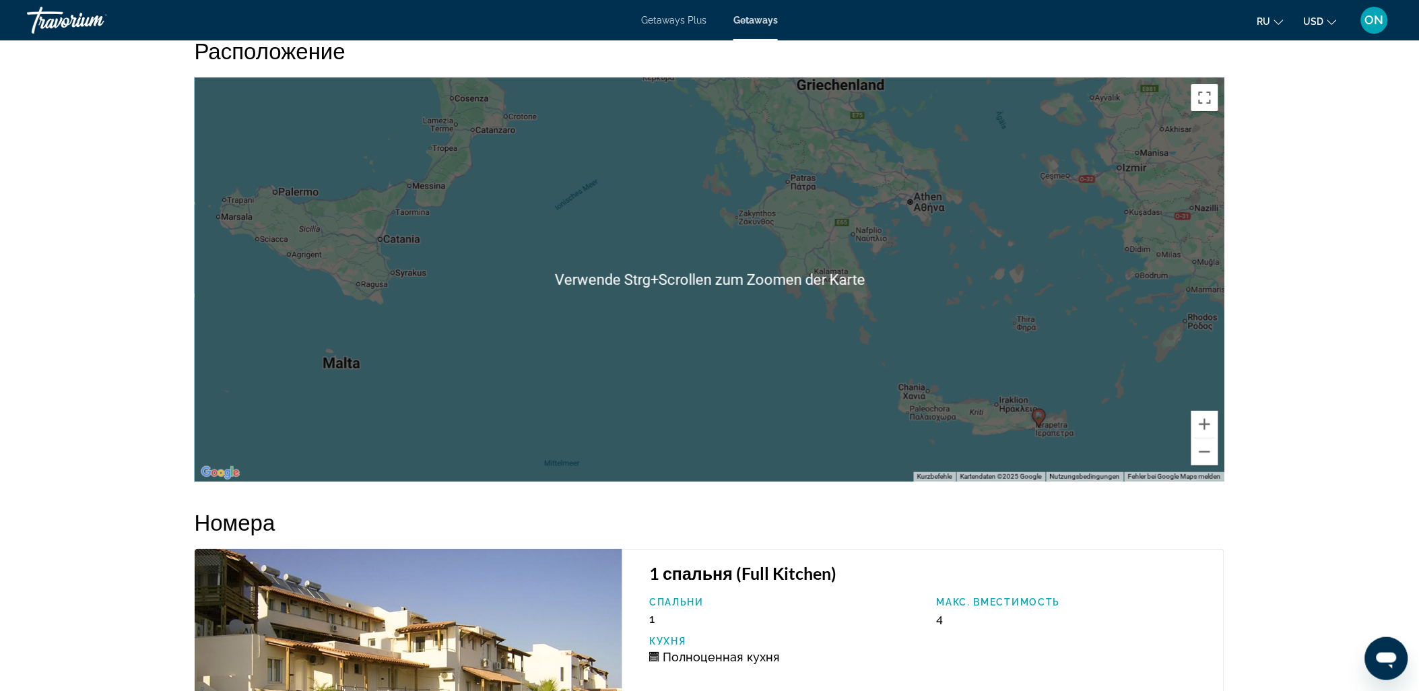
click at [970, 254] on div "Um den Modus zum Ziehen mit der Tastatur zu aktivieren, drückst du Alt + Eingab…" at bounding box center [710, 279] width 1030 height 404
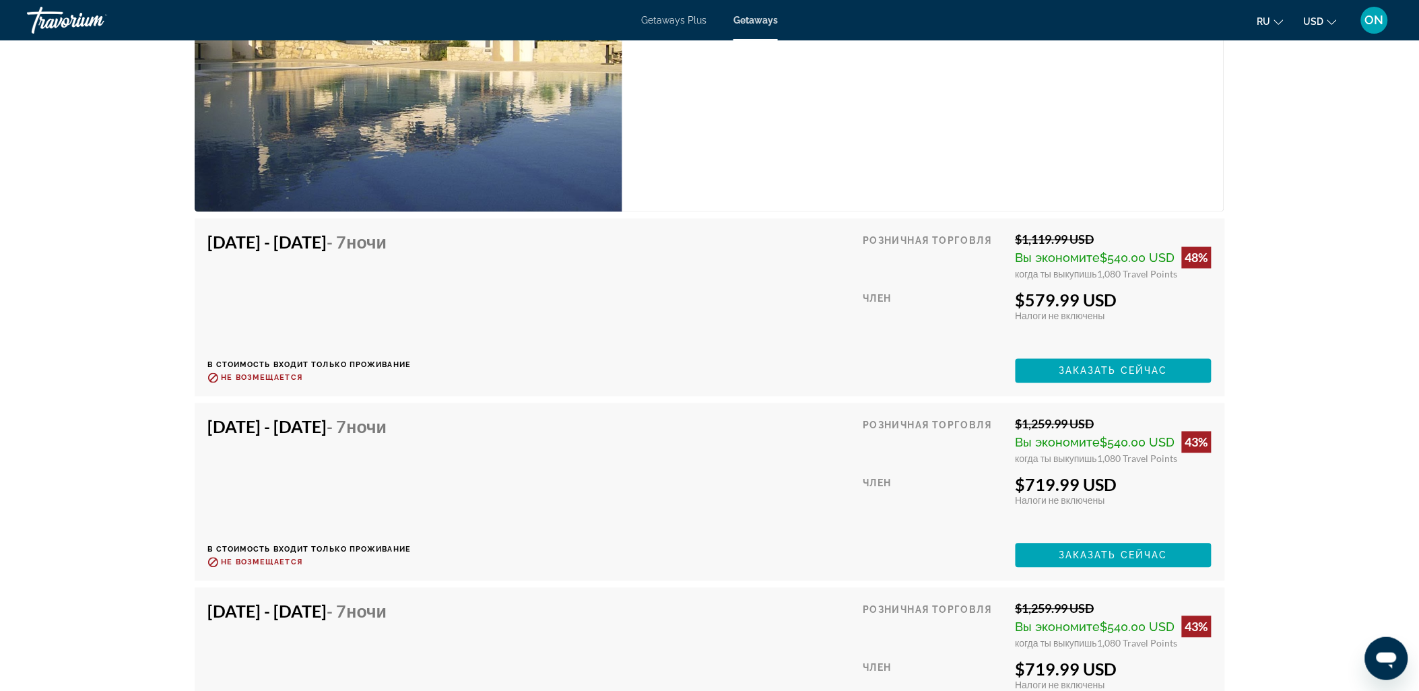
scroll to position [2538, 0]
